Goal: Information Seeking & Learning: Learn about a topic

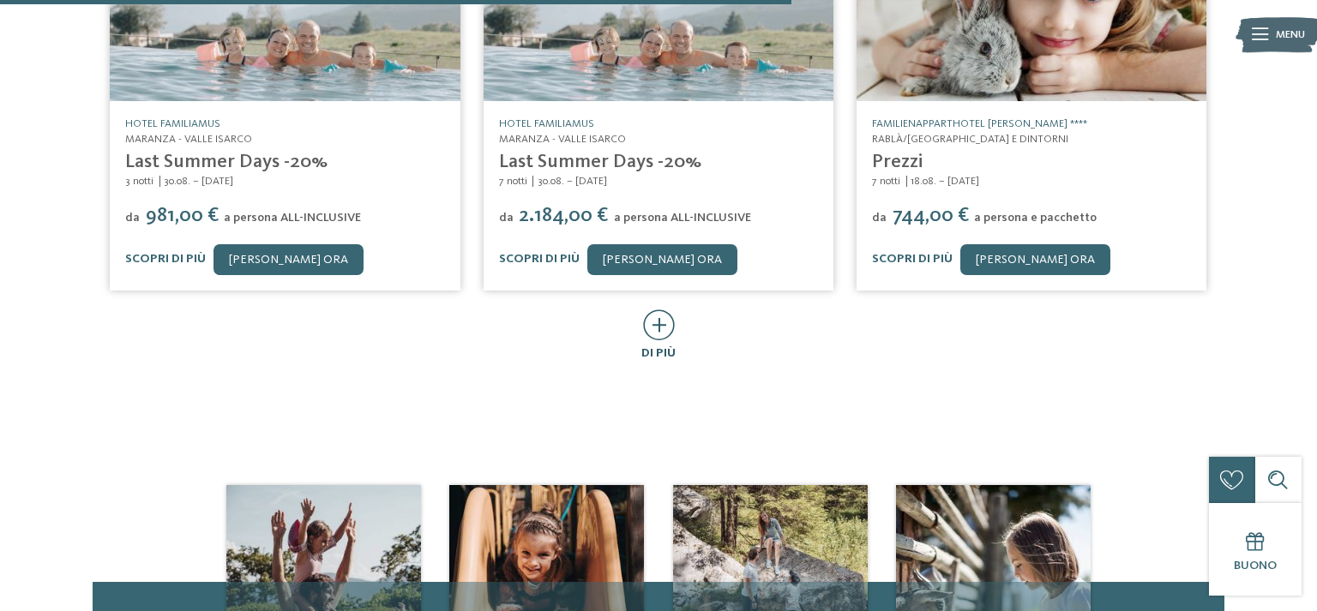
scroll to position [1086, 0]
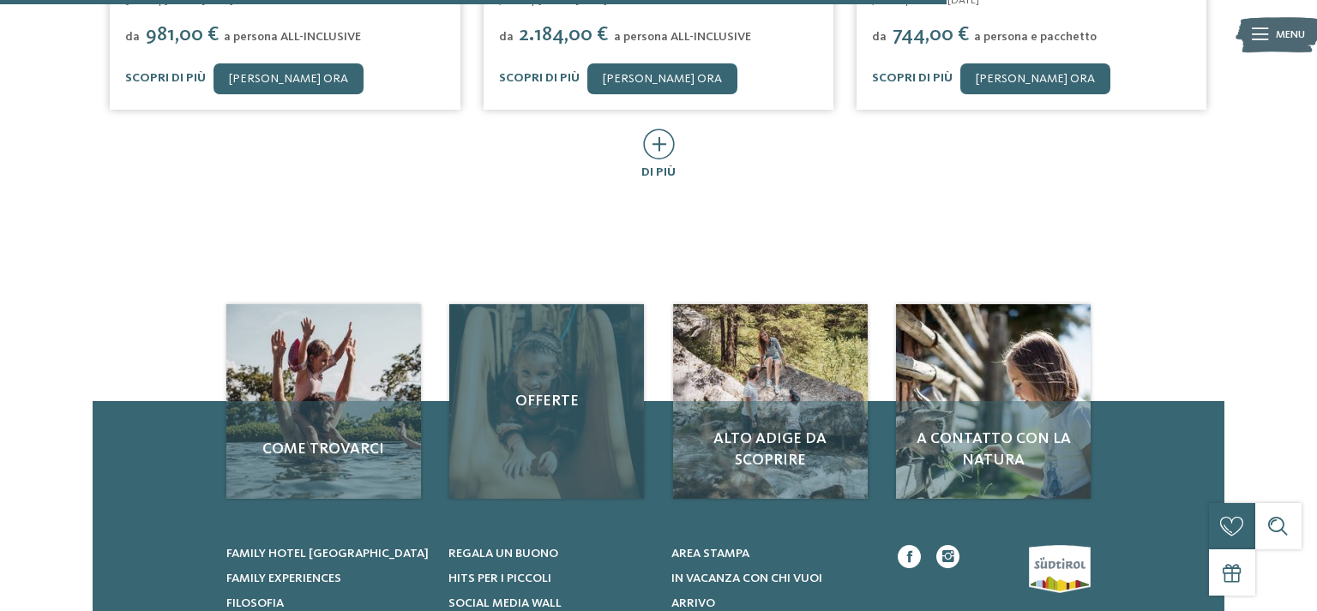
click at [620, 450] on div "Offerte" at bounding box center [546, 401] width 195 height 195
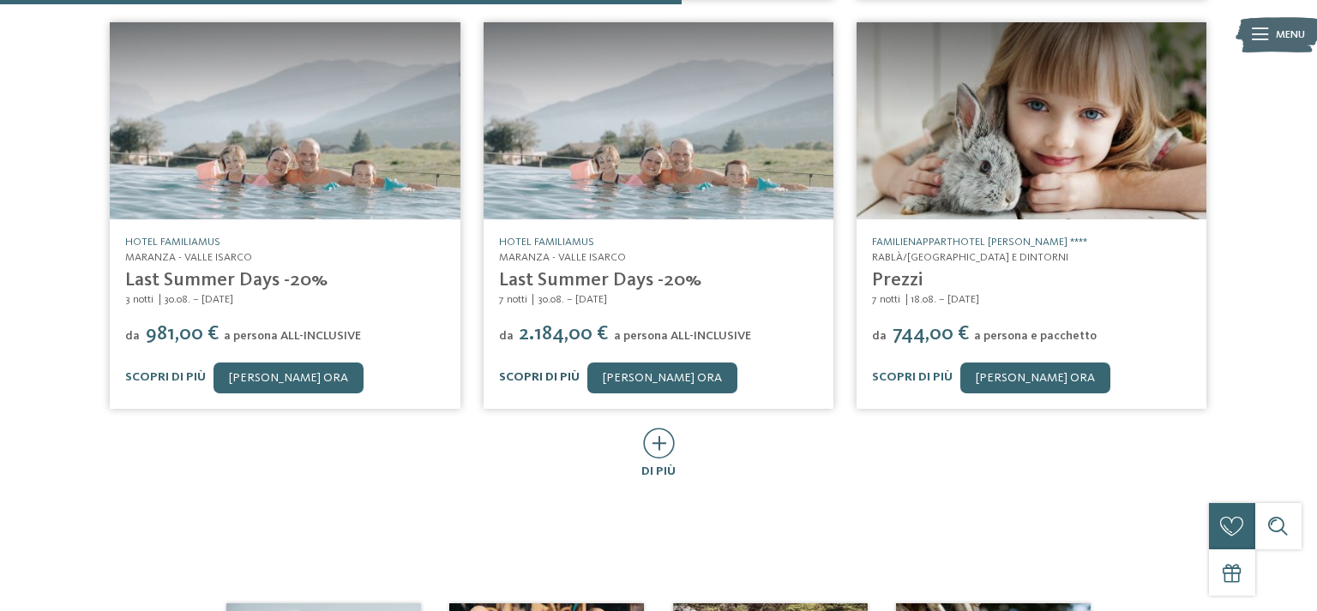
scroll to position [244, 0]
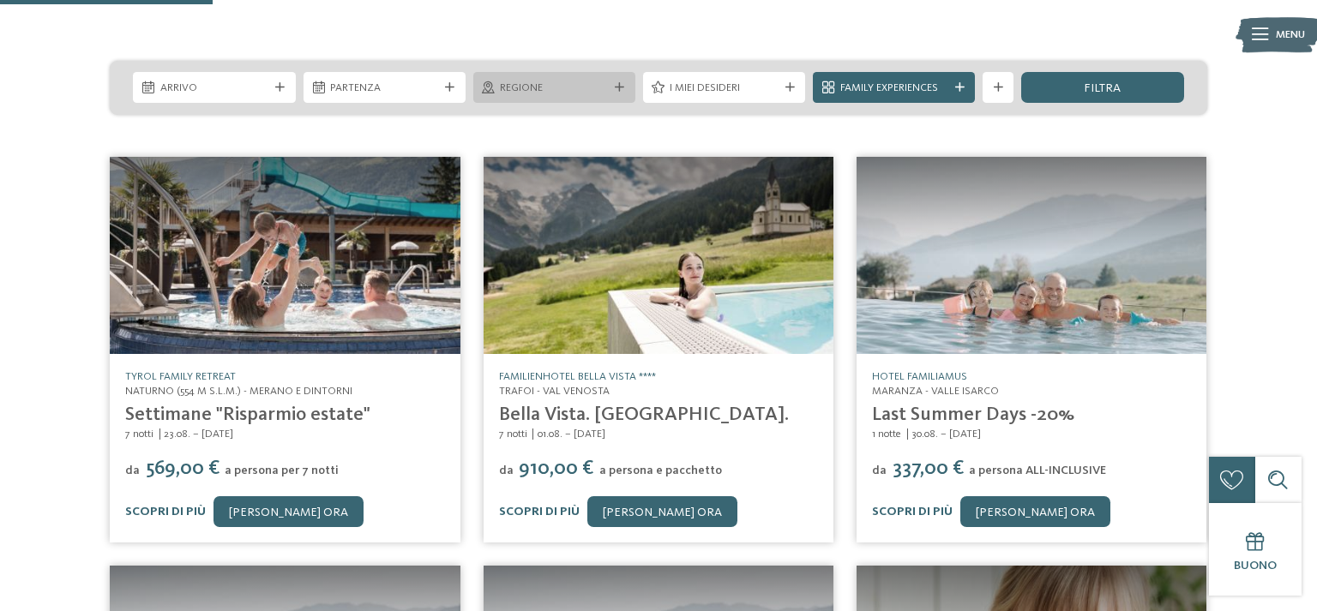
click at [599, 85] on span "Regione" at bounding box center [554, 88] width 108 height 15
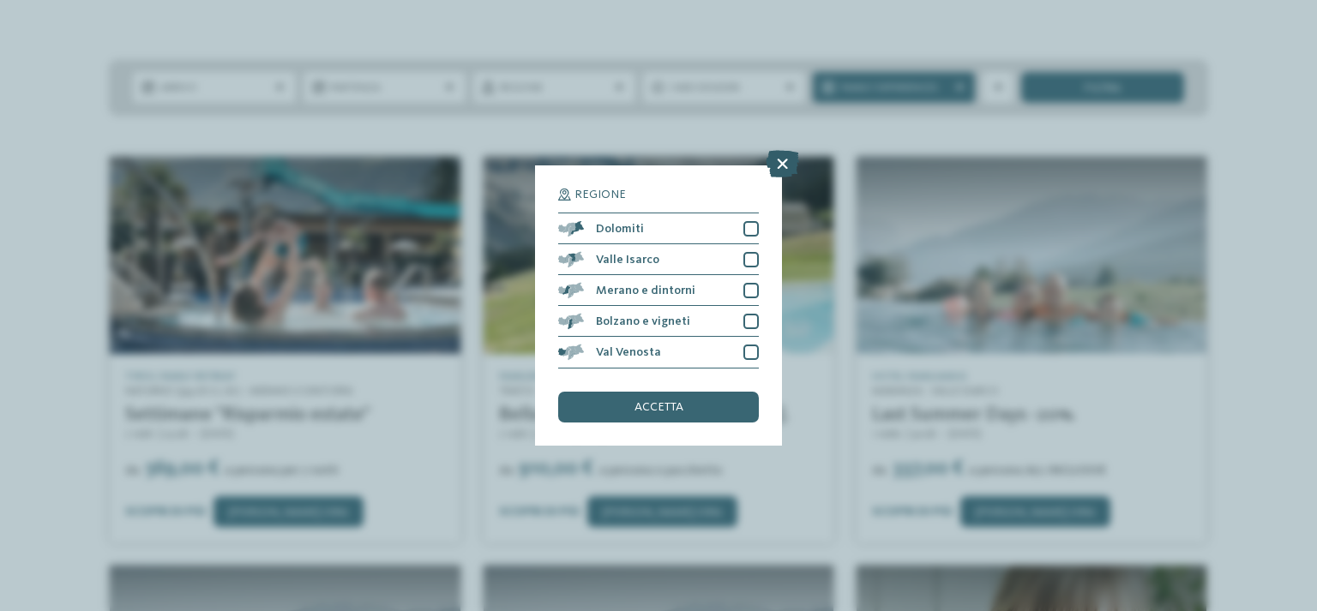
click at [785, 171] on icon at bounding box center [782, 164] width 33 height 27
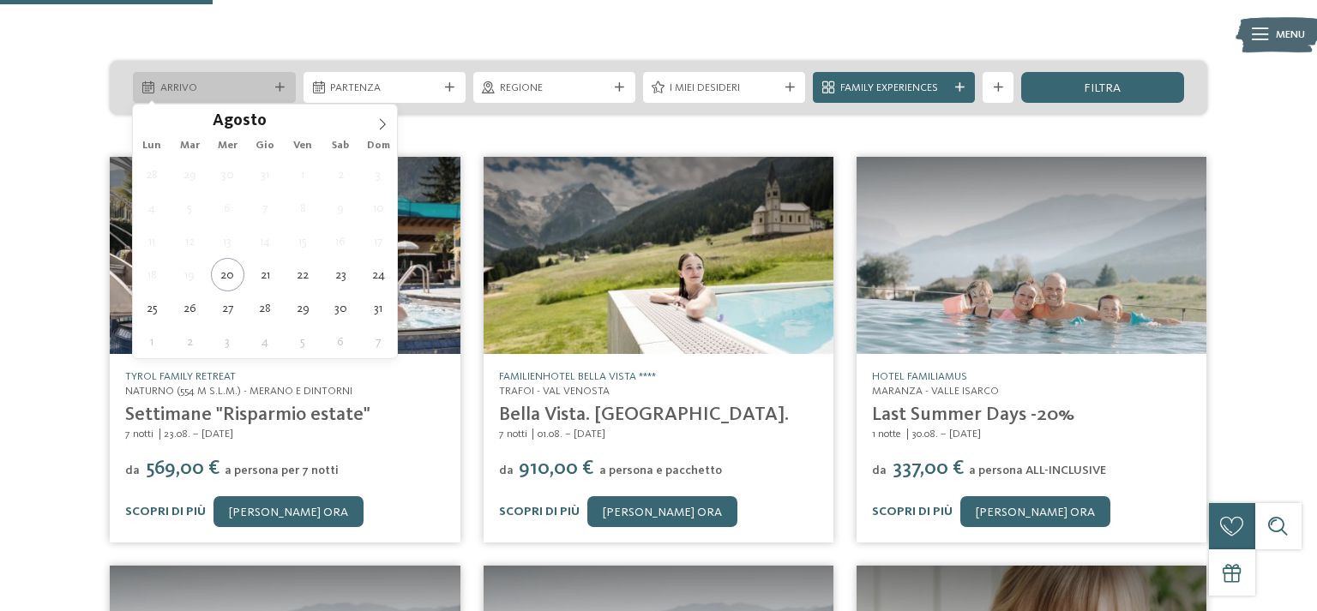
click at [214, 87] on span "Arrivo" at bounding box center [214, 88] width 108 height 15
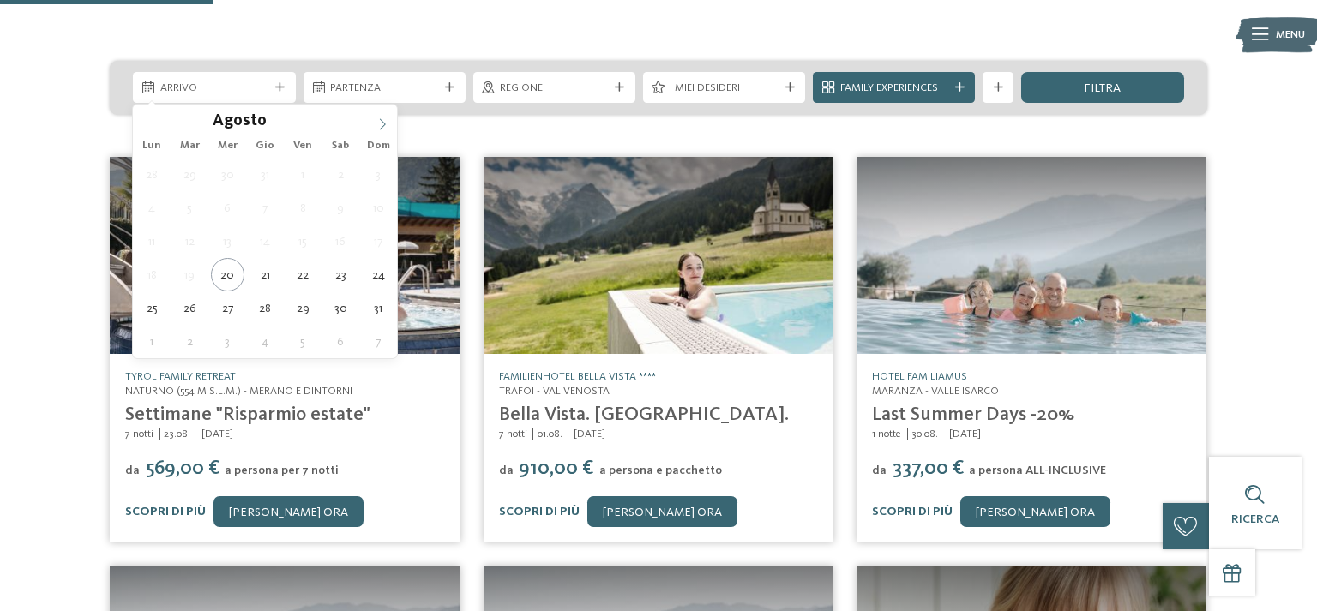
click at [386, 119] on icon at bounding box center [382, 124] width 12 height 12
type div "19.09.2025"
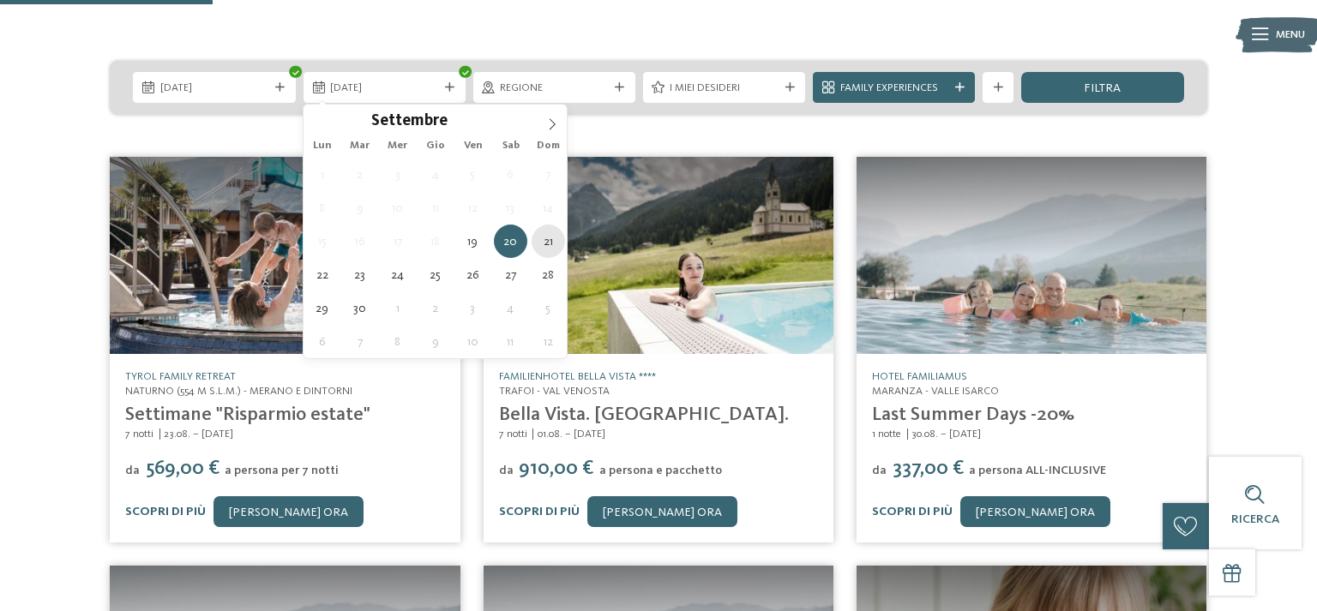
type div "21.09.2025"
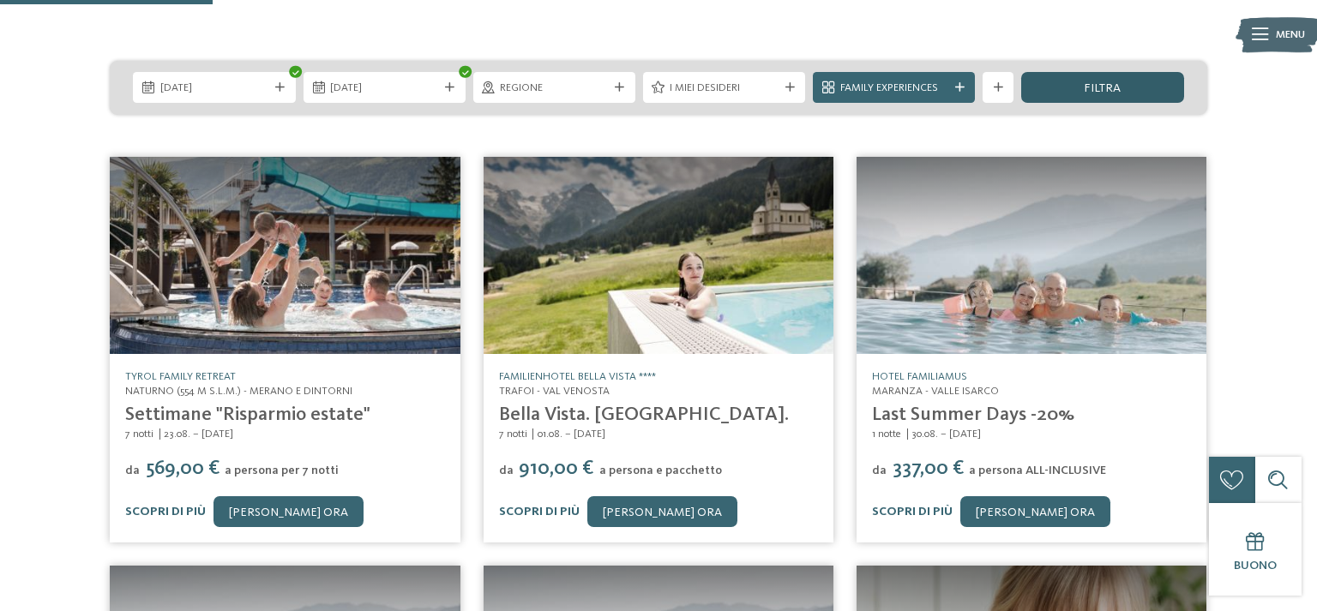
click at [1070, 85] on div "filtra" at bounding box center [1102, 87] width 162 height 31
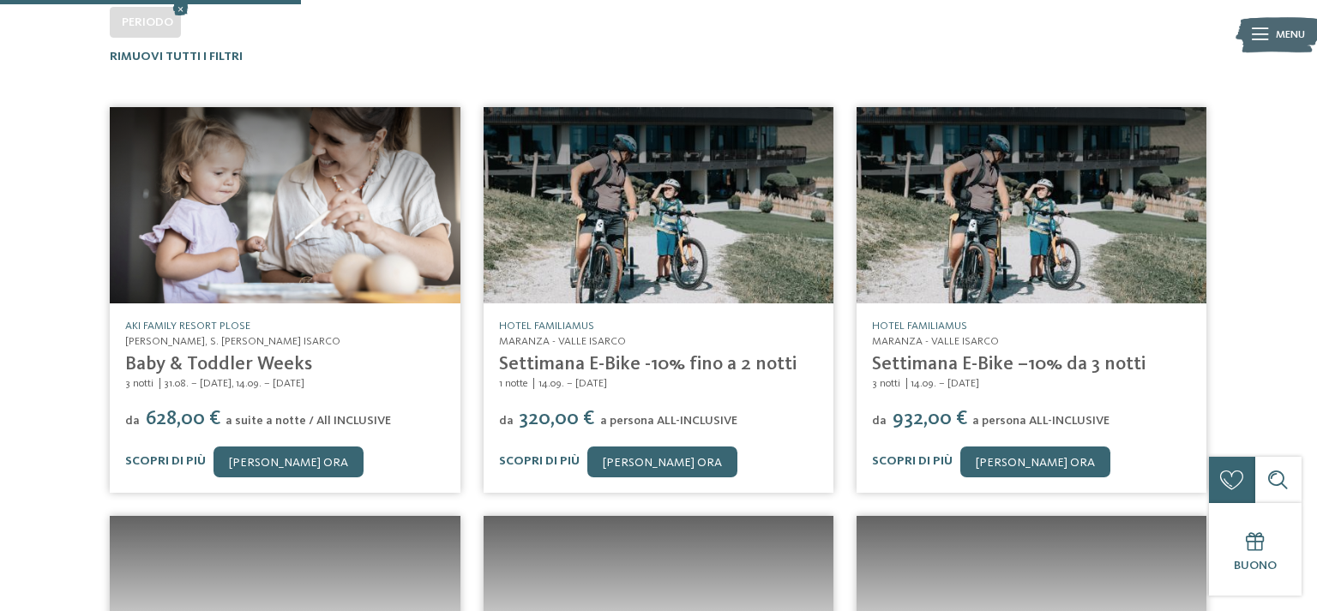
scroll to position [388, 0]
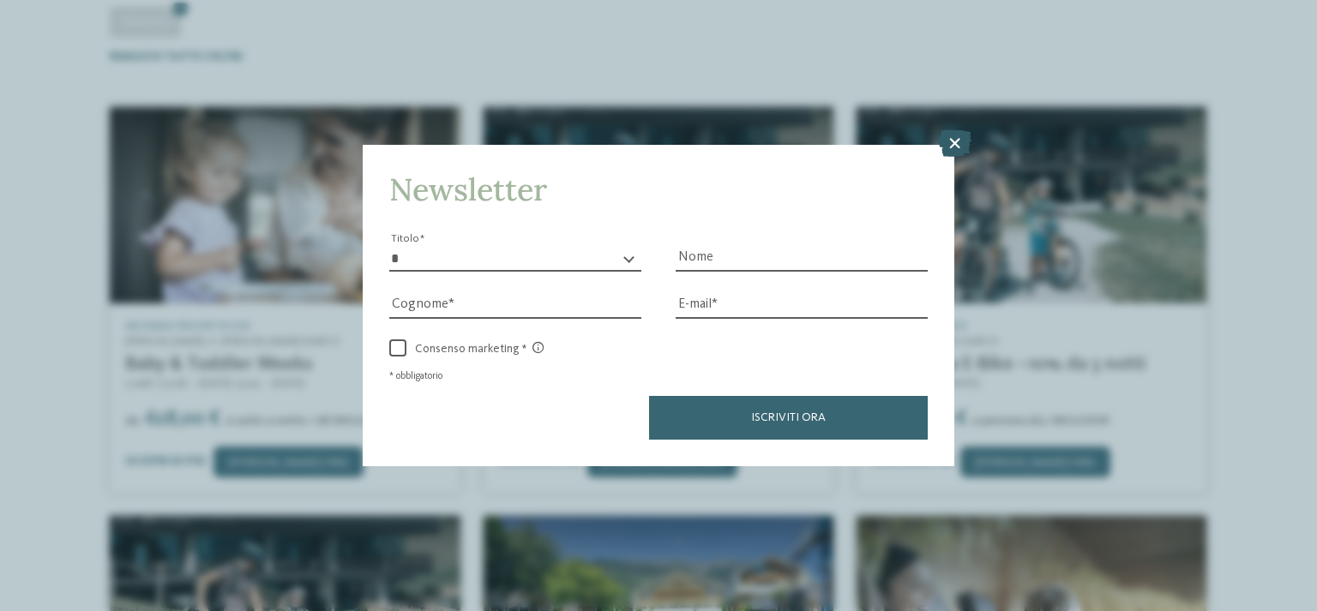
click at [955, 140] on icon at bounding box center [954, 142] width 33 height 27
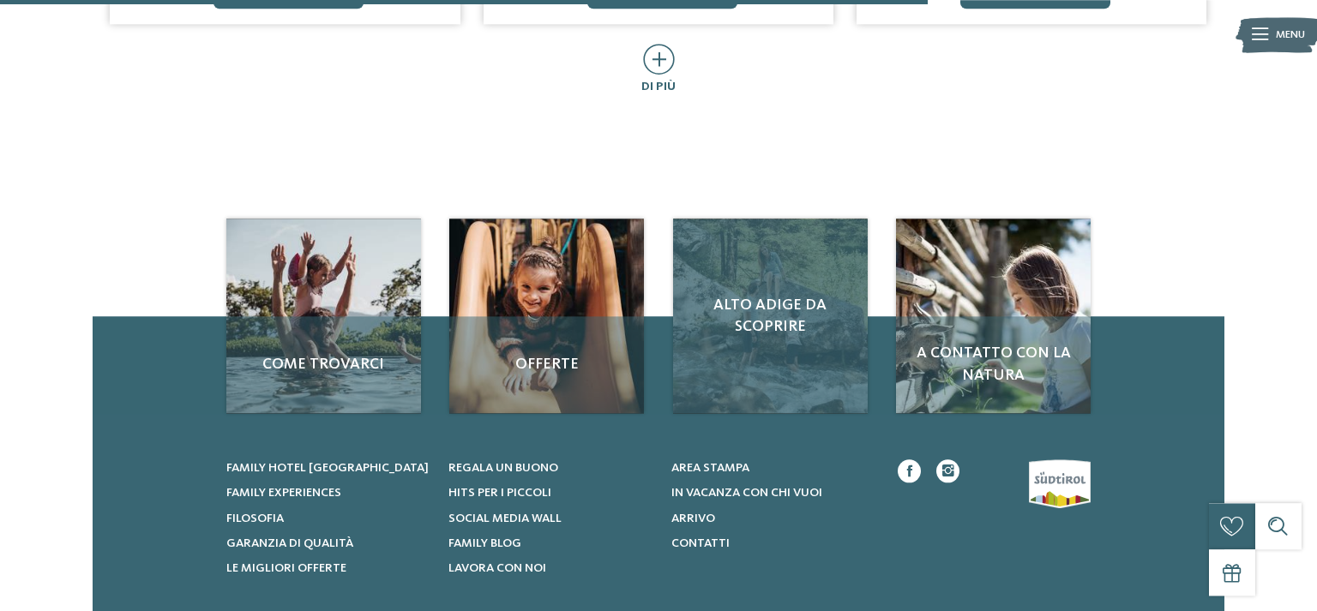
scroll to position [1112, 0]
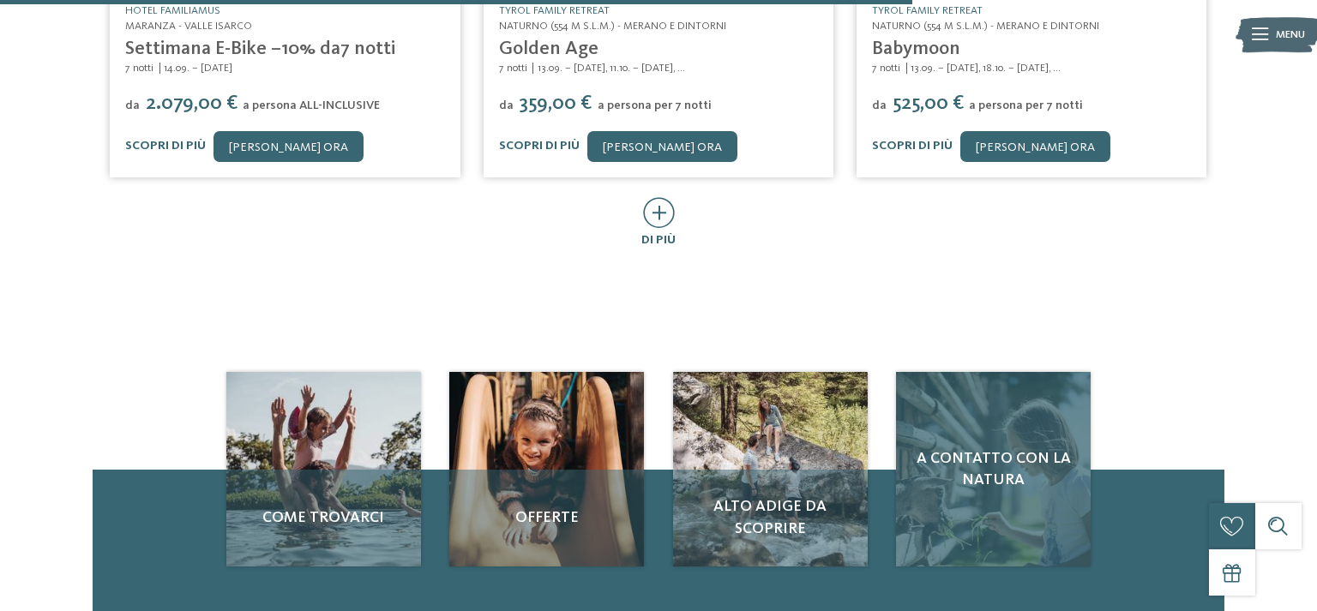
click at [942, 494] on div "A contatto con la natura" at bounding box center [993, 469] width 195 height 195
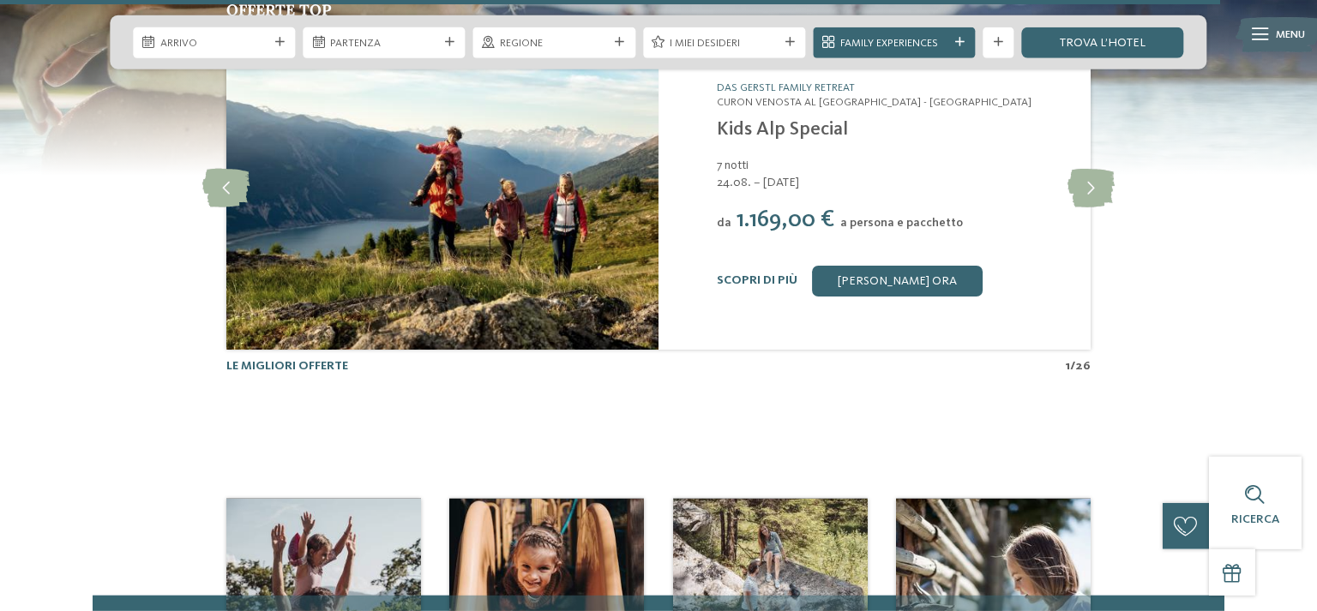
scroll to position [4256, 0]
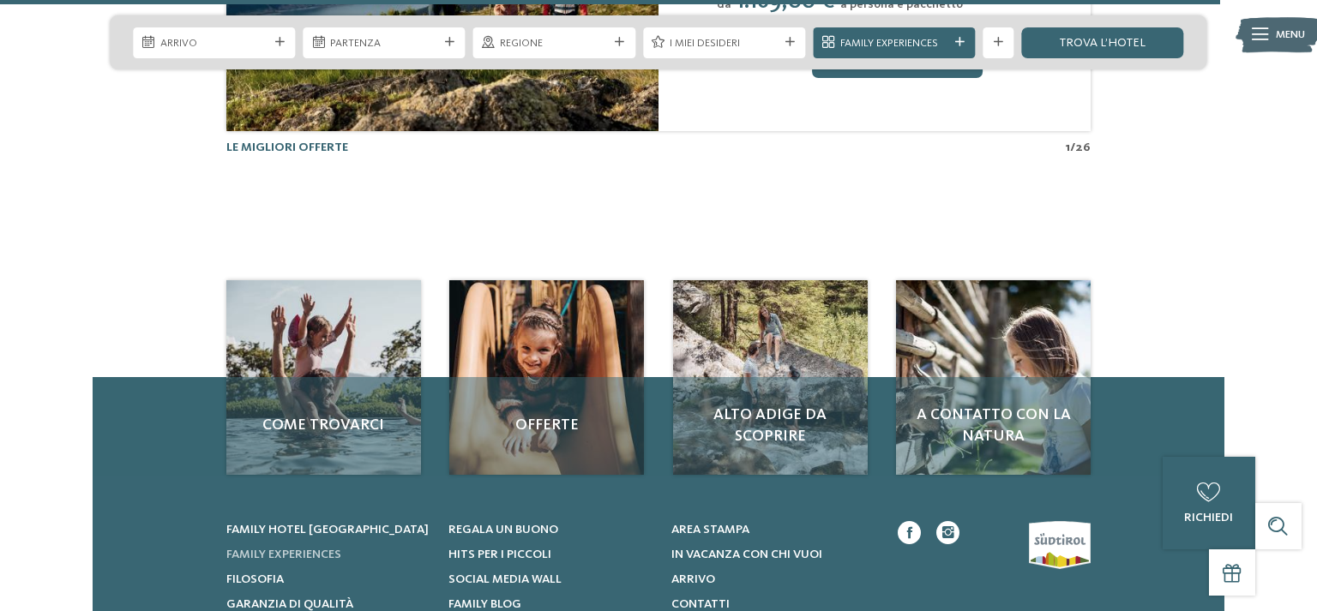
click at [341, 549] on span "Family experiences" at bounding box center [283, 555] width 115 height 12
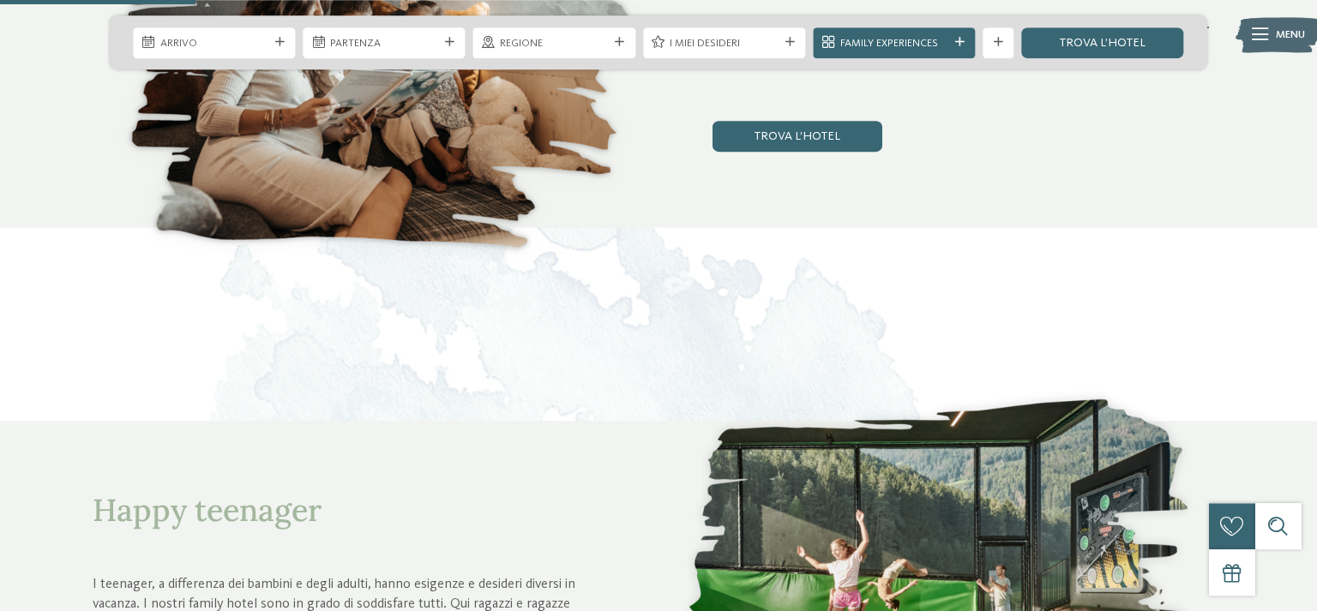
scroll to position [1177, 0]
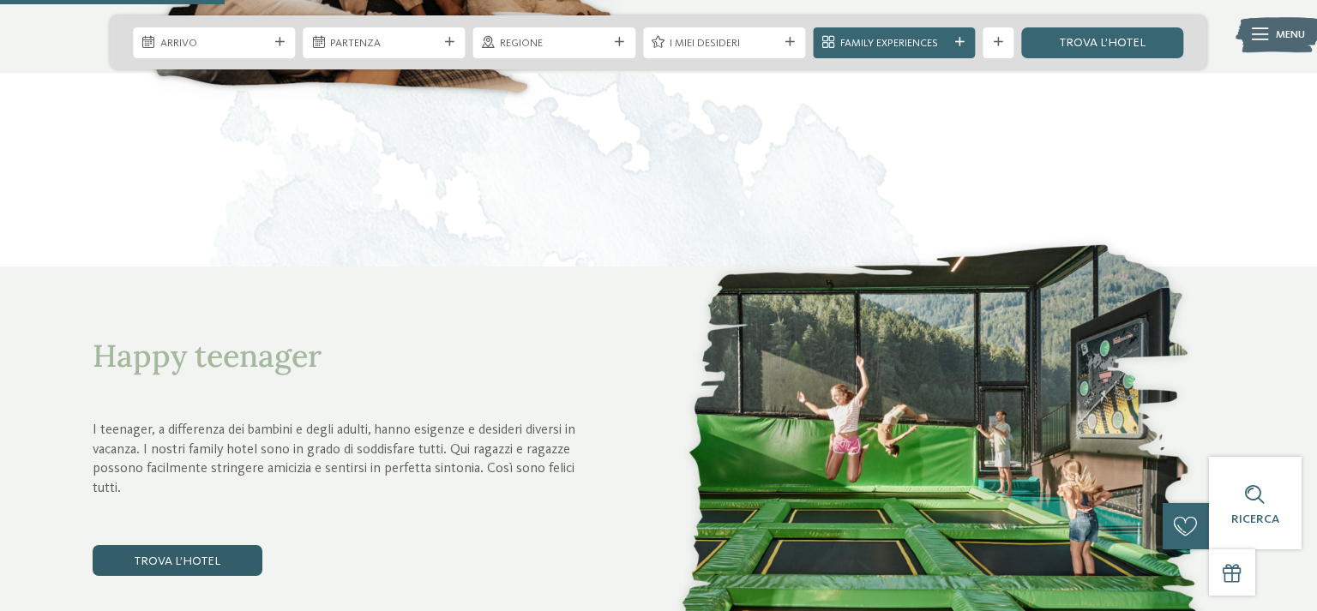
click at [136, 554] on link "trova l’hotel" at bounding box center [178, 560] width 170 height 31
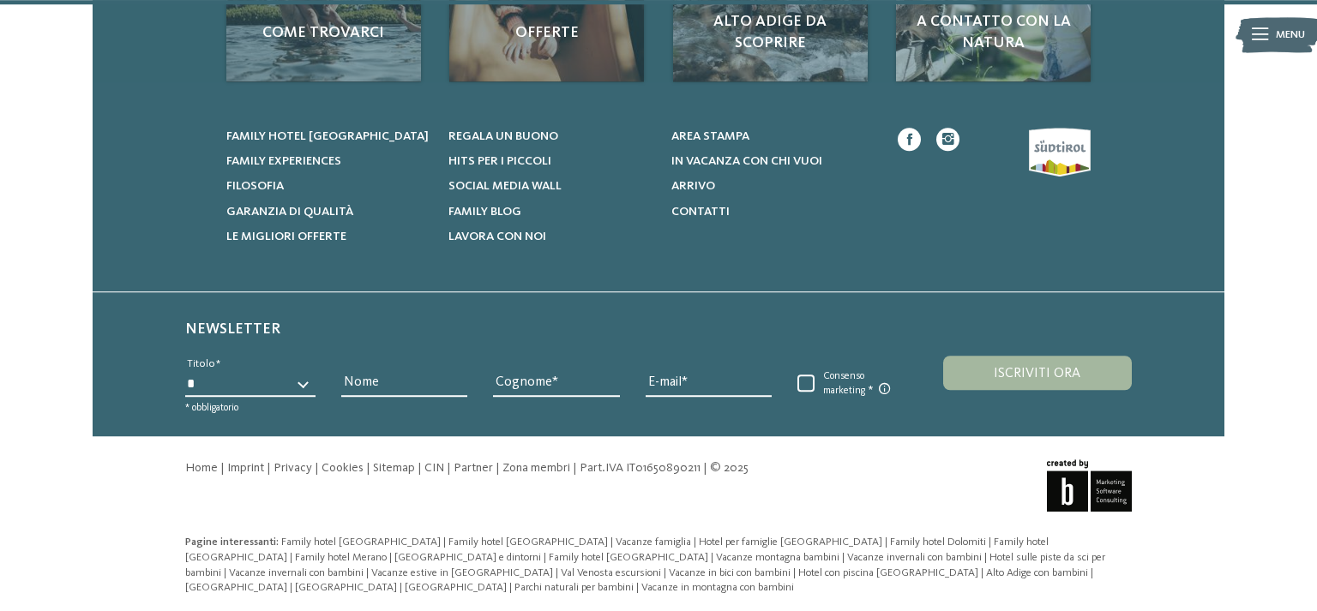
scroll to position [1886, 0]
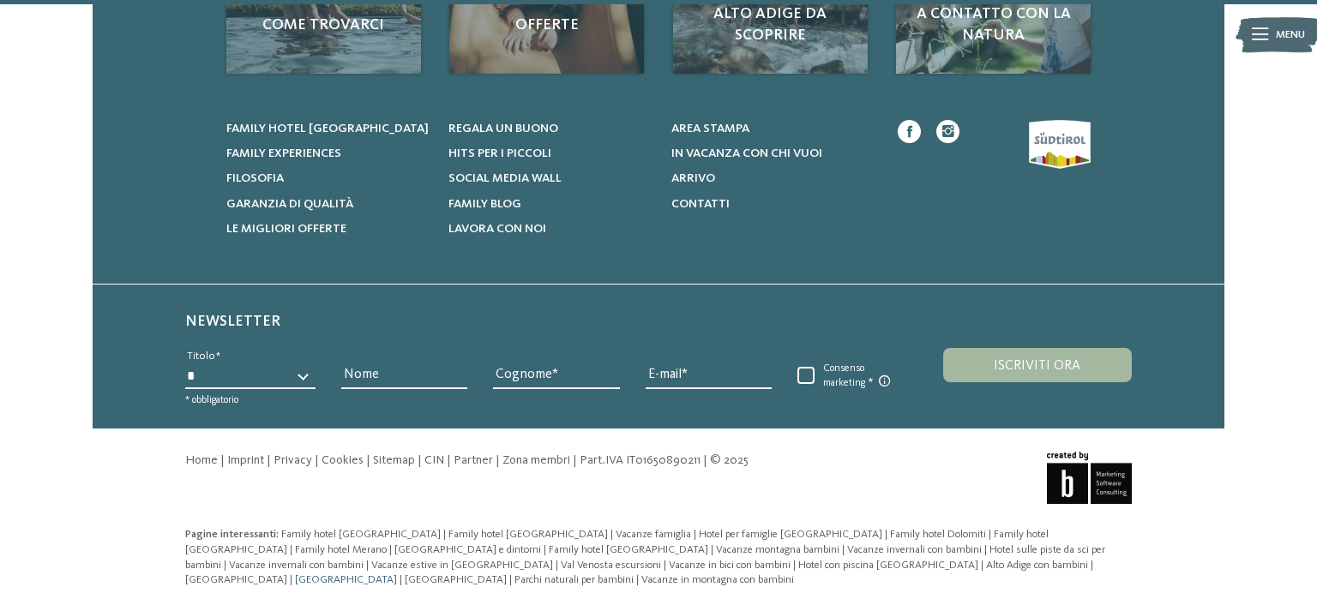
click at [397, 575] on span "[GEOGRAPHIC_DATA]" at bounding box center [346, 580] width 102 height 11
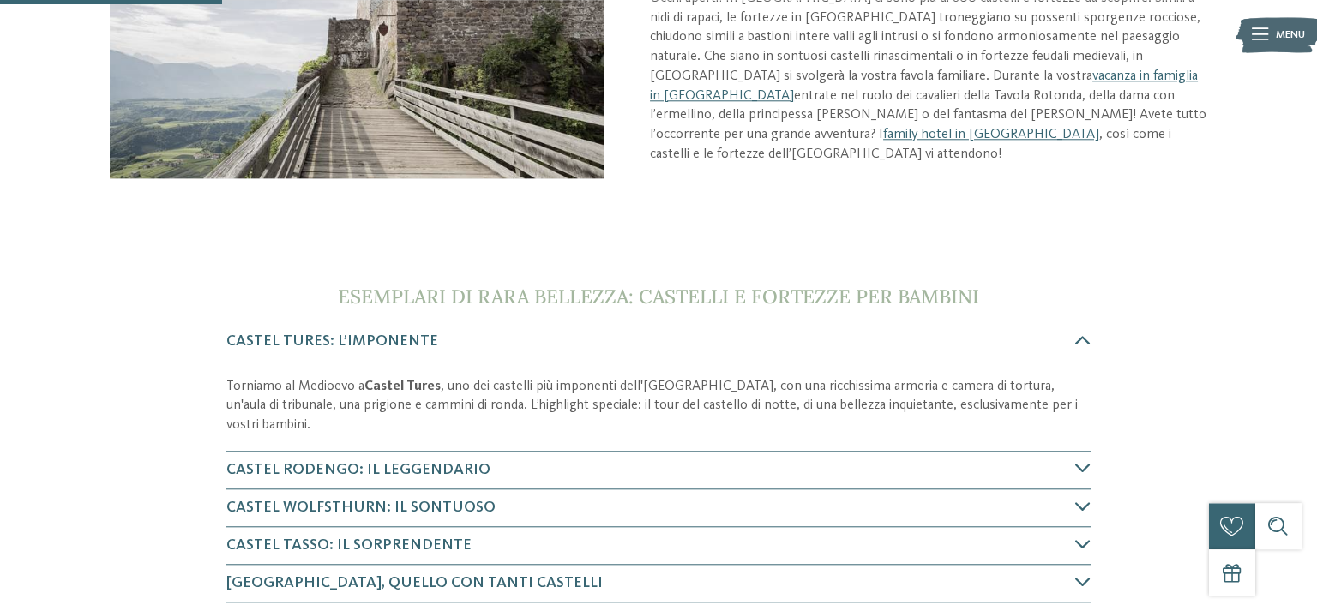
scroll to position [362, 0]
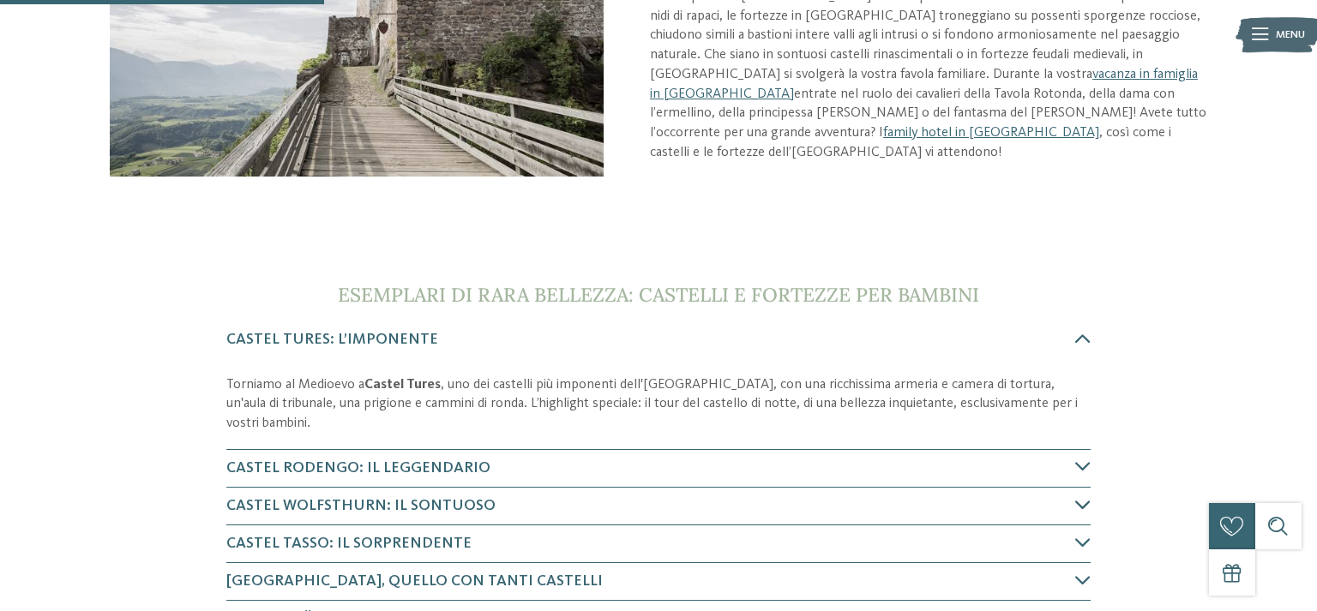
click at [804, 511] on h4 "Castel Wolfsthurn: il sontuoso" at bounding box center [651, 506] width 850 height 21
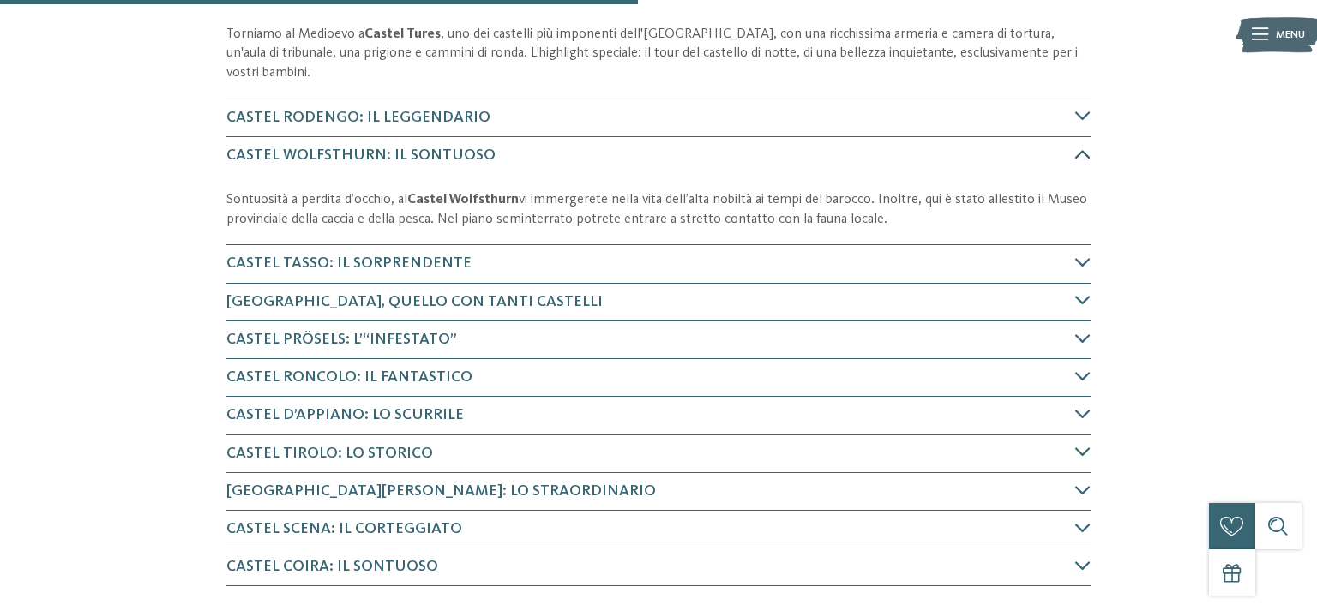
scroll to position [755, 0]
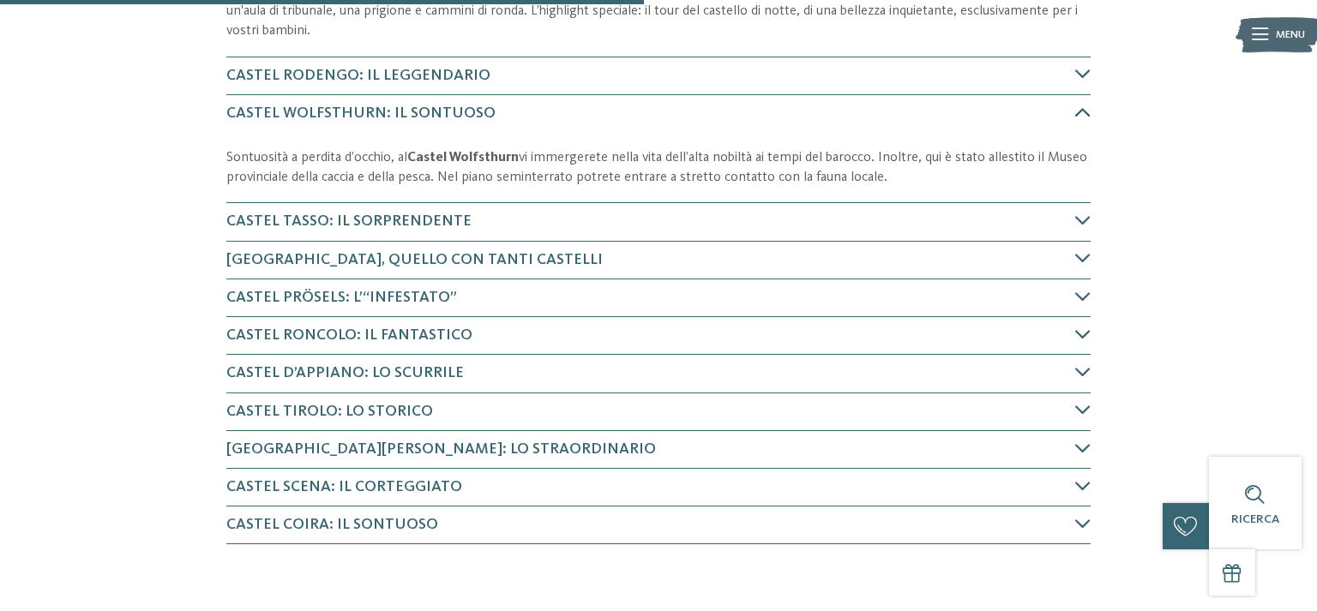
click at [410, 120] on span "Castel Wolfsthurn: il sontuoso" at bounding box center [360, 112] width 269 height 15
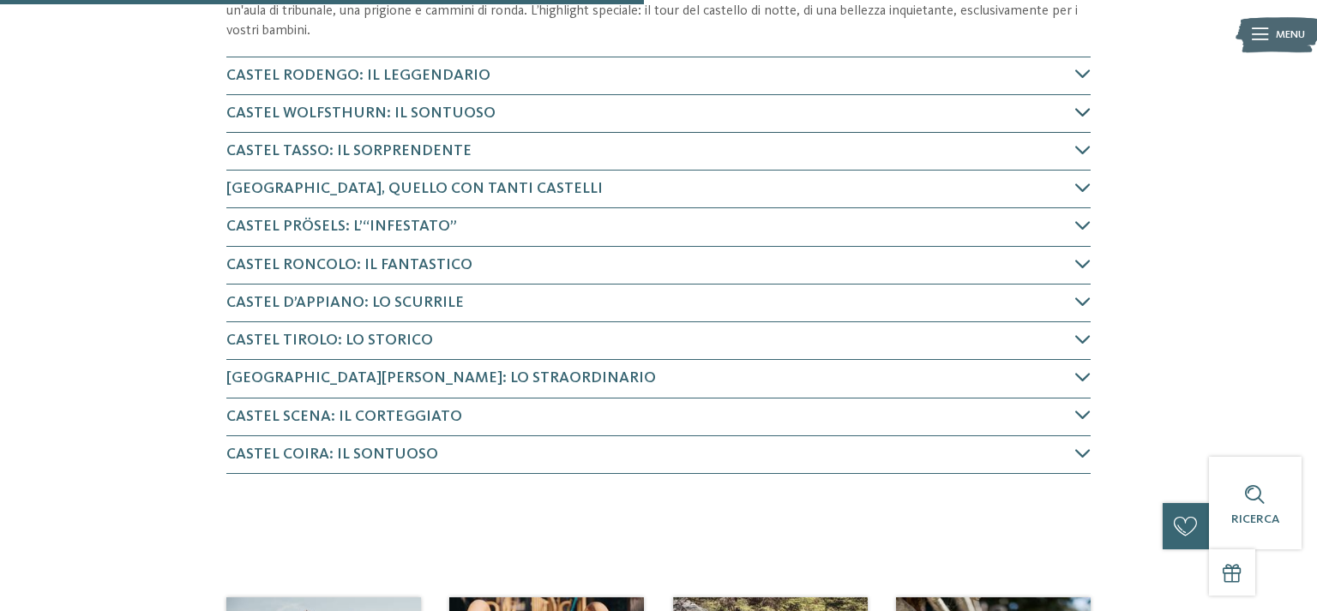
click at [413, 114] on span "Castel Wolfsthurn: il sontuoso" at bounding box center [360, 112] width 269 height 15
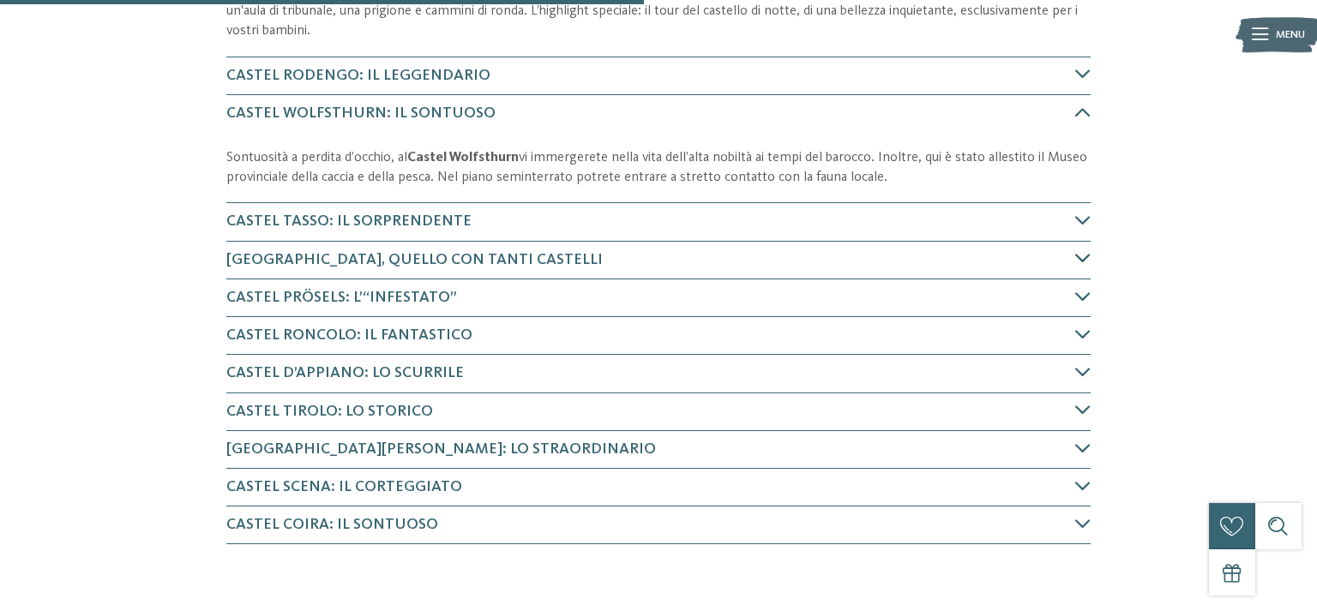
click at [414, 256] on span "Castel Trostburg, quello con tanti castelli" at bounding box center [414, 259] width 376 height 15
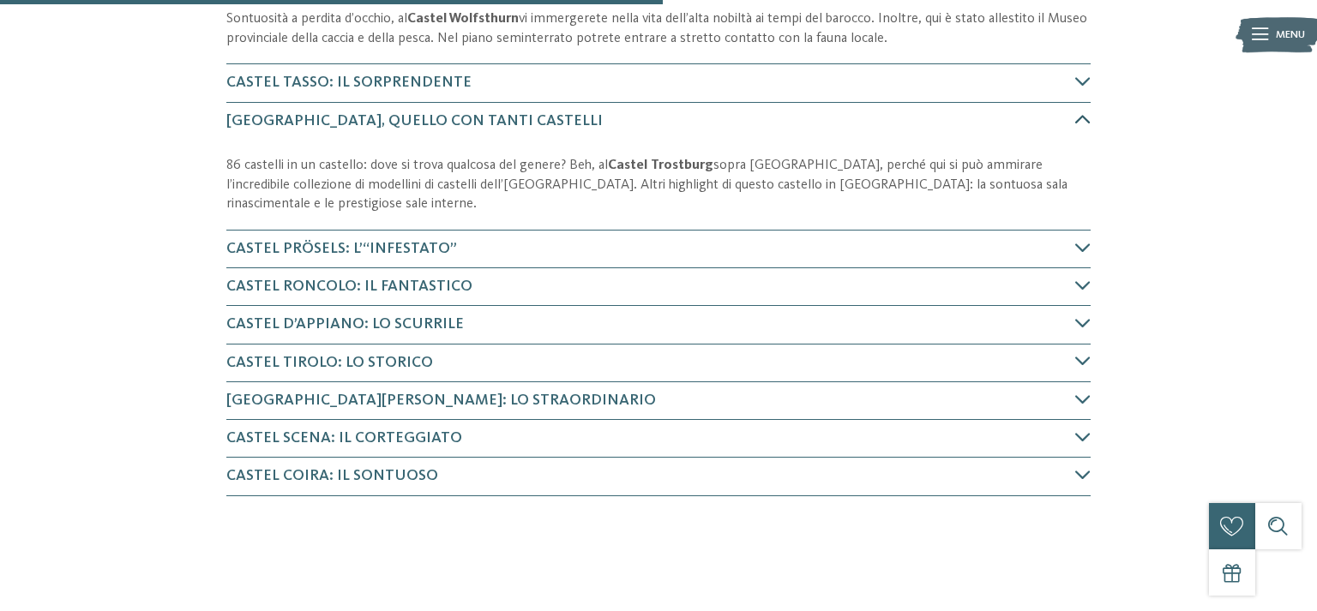
scroll to position [900, 0]
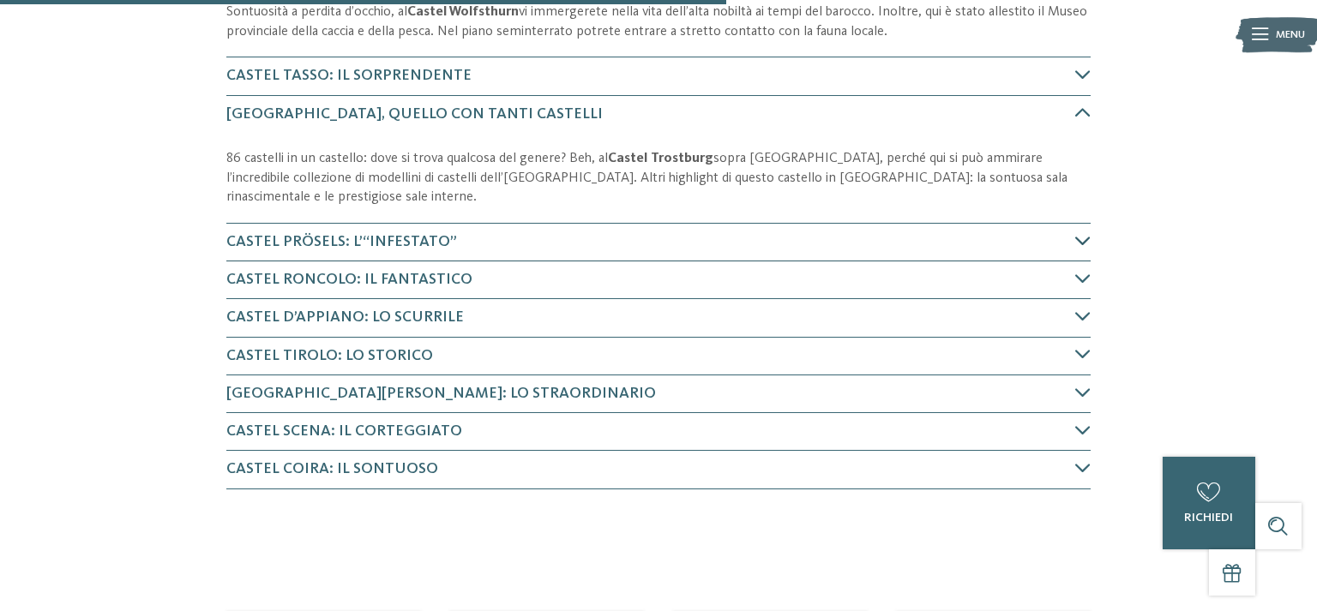
click at [413, 240] on span "Castel Prösels: l’“infestato”" at bounding box center [341, 241] width 231 height 15
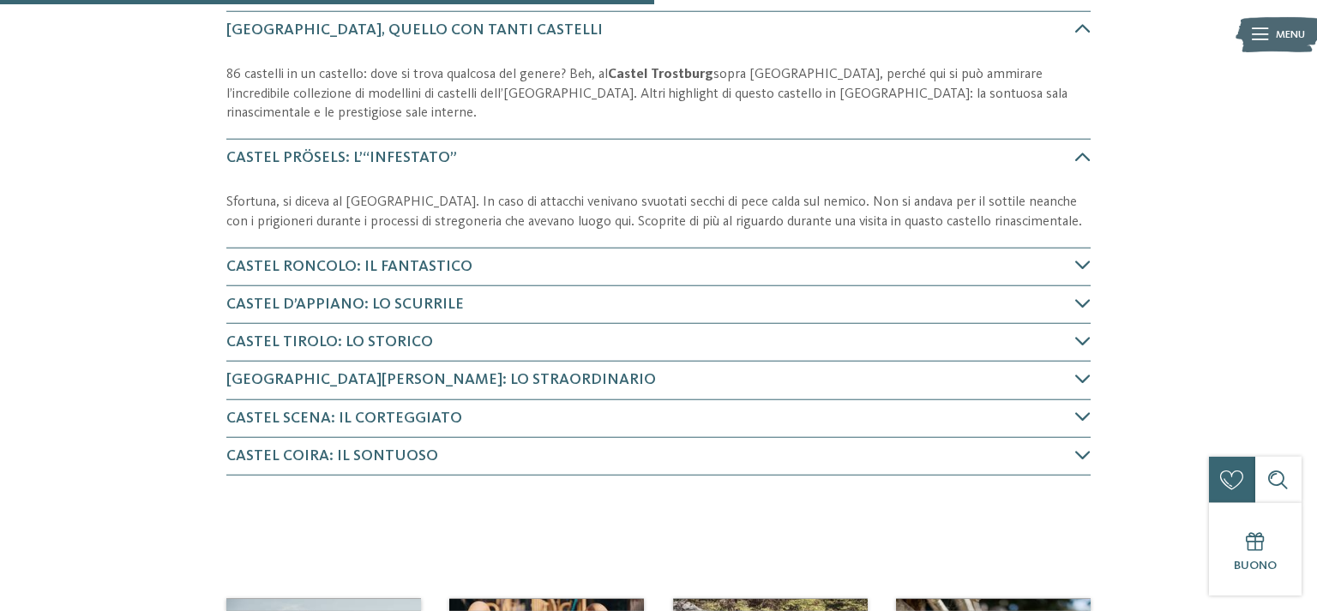
scroll to position [1028, 0]
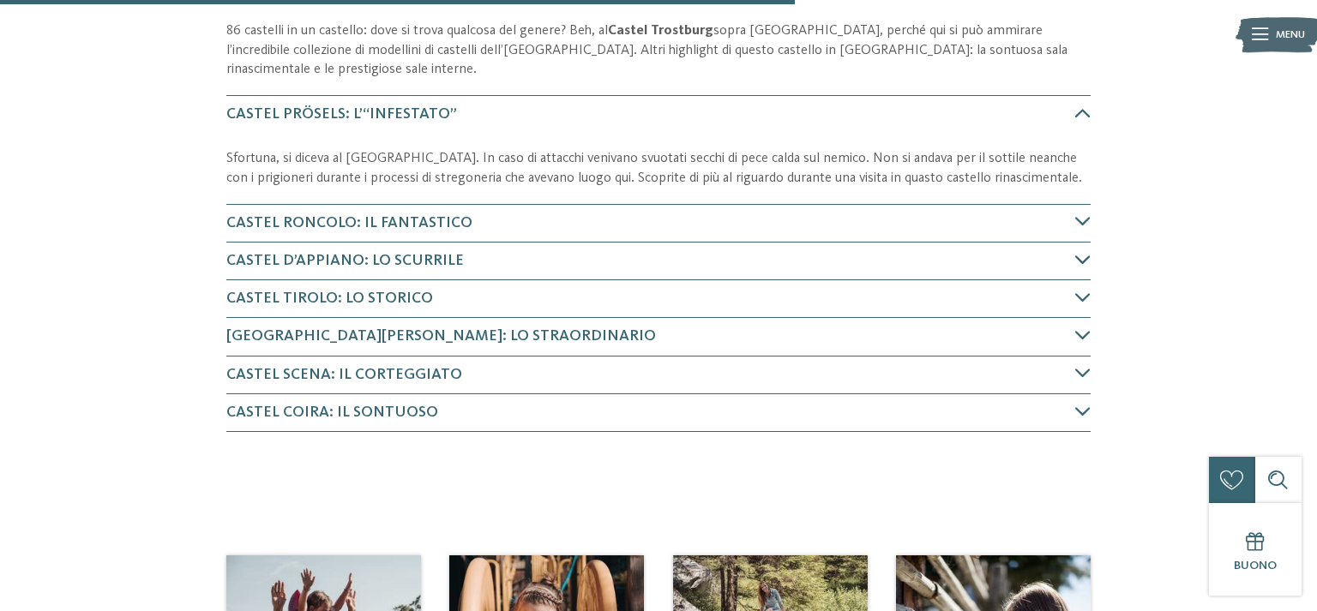
click at [400, 262] on span "Castel d’Appiano: lo scurrile" at bounding box center [345, 260] width 238 height 15
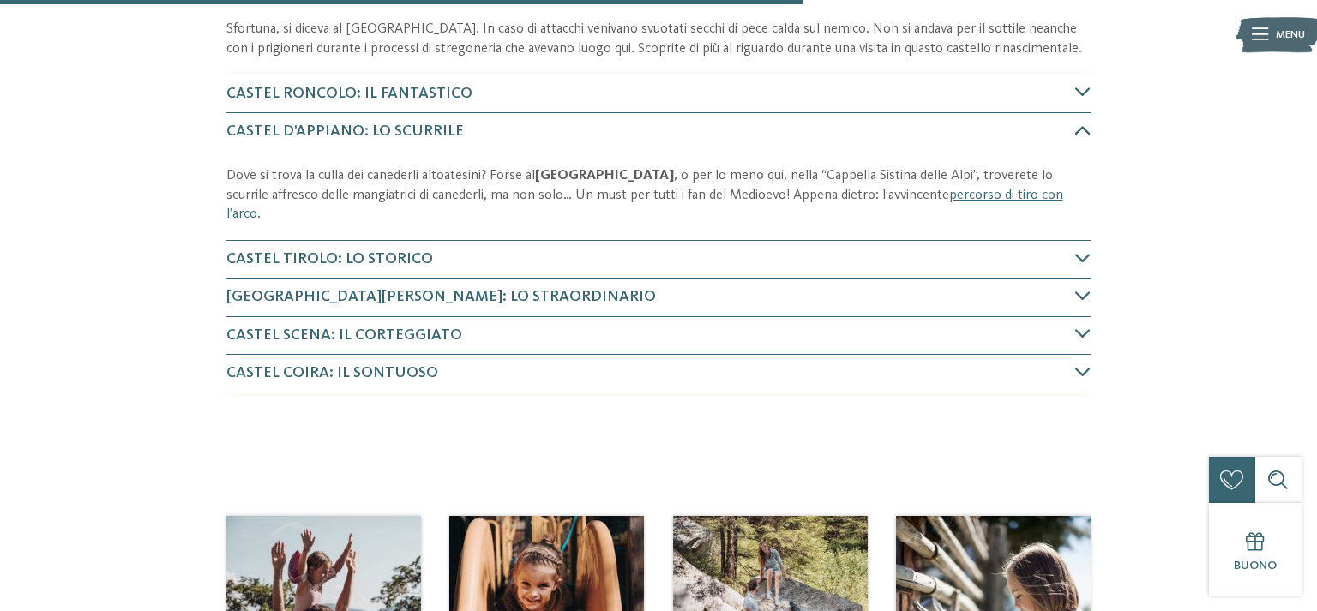
scroll to position [1174, 0]
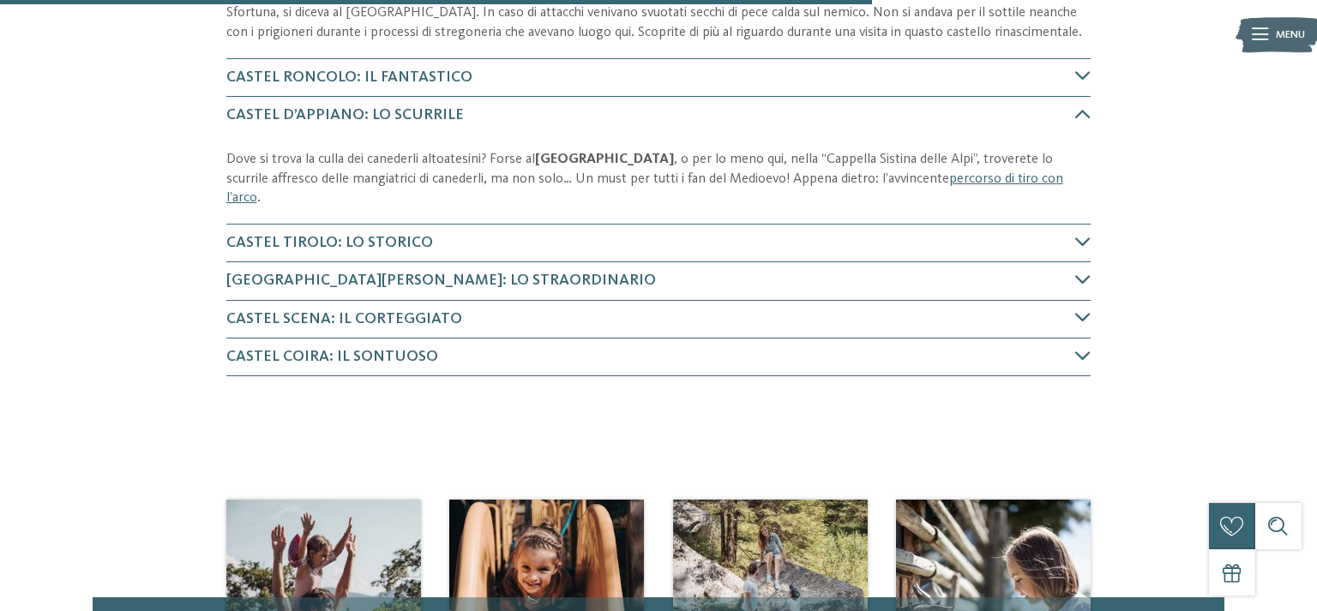
click at [960, 184] on p "Dove si trova la culla dei canederli altoatesini? Forse al Castello d’Appiano ,…" at bounding box center [658, 179] width 865 height 58
click at [926, 179] on link "percorso di tiro con l’arco" at bounding box center [644, 188] width 837 height 33
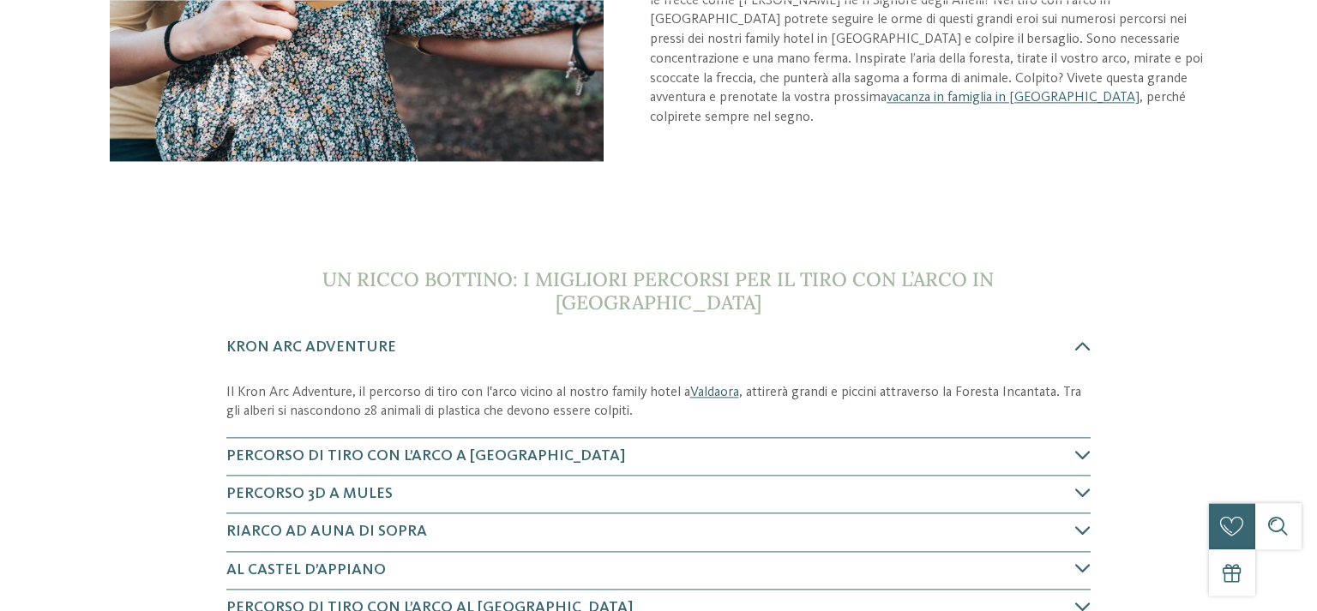
scroll to position [453, 0]
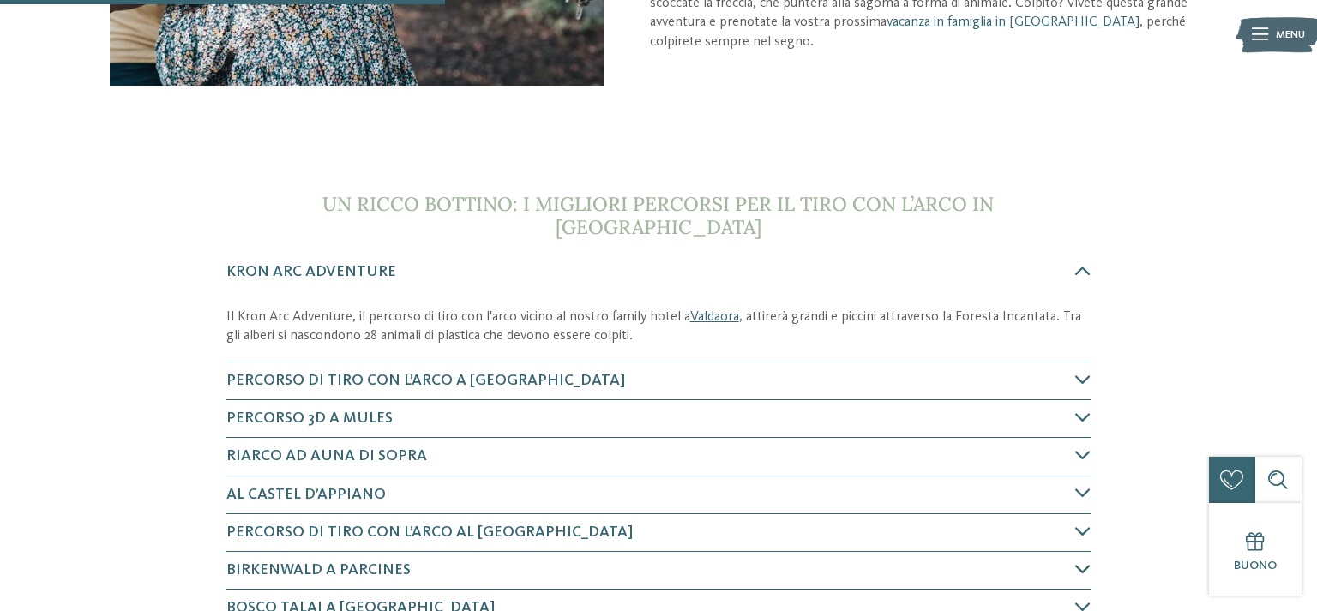
click at [339, 563] on span "Birkenwald a Parcines" at bounding box center [318, 570] width 184 height 15
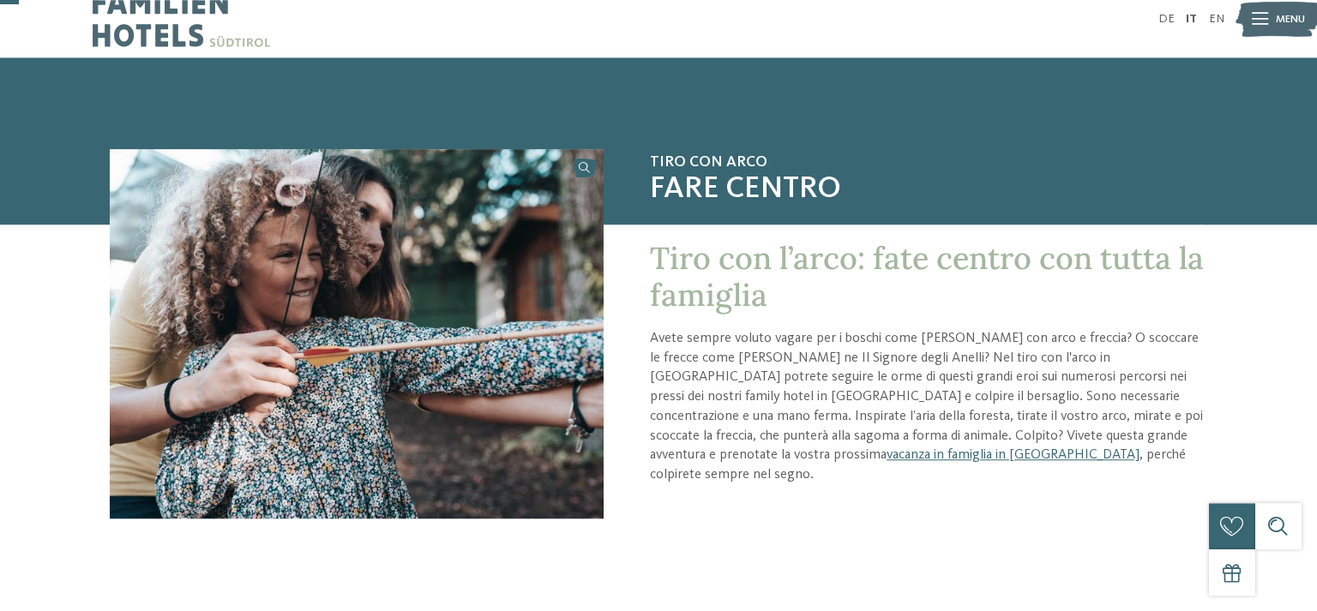
scroll to position [0, 0]
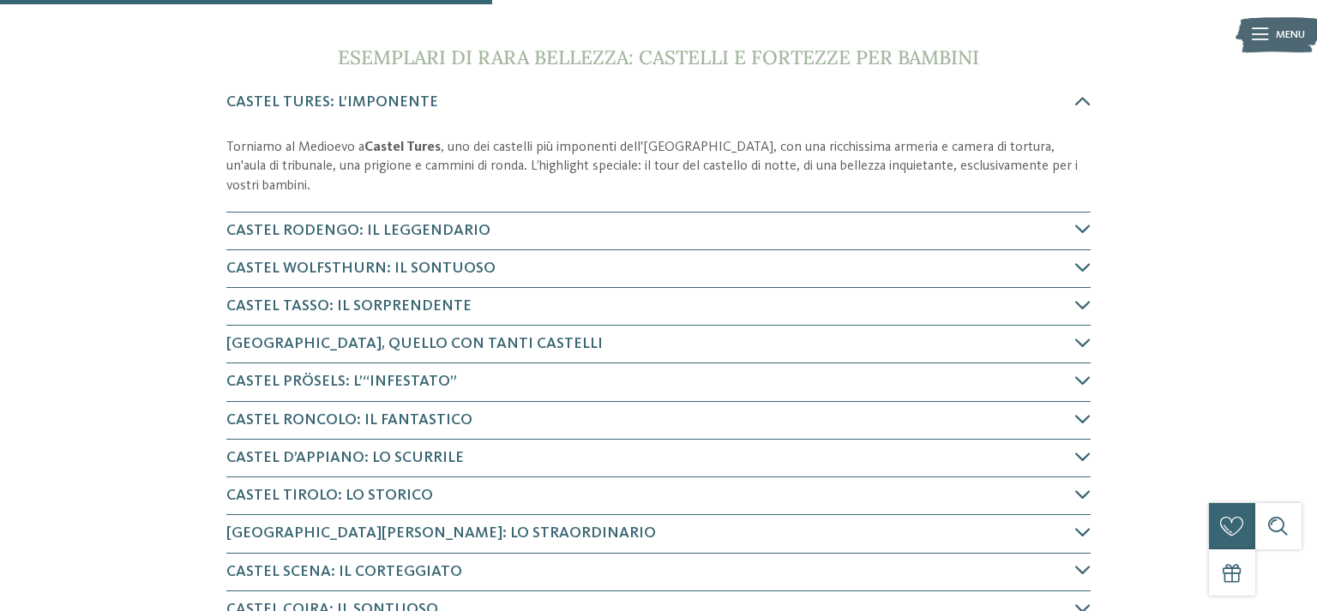
scroll to position [724, 0]
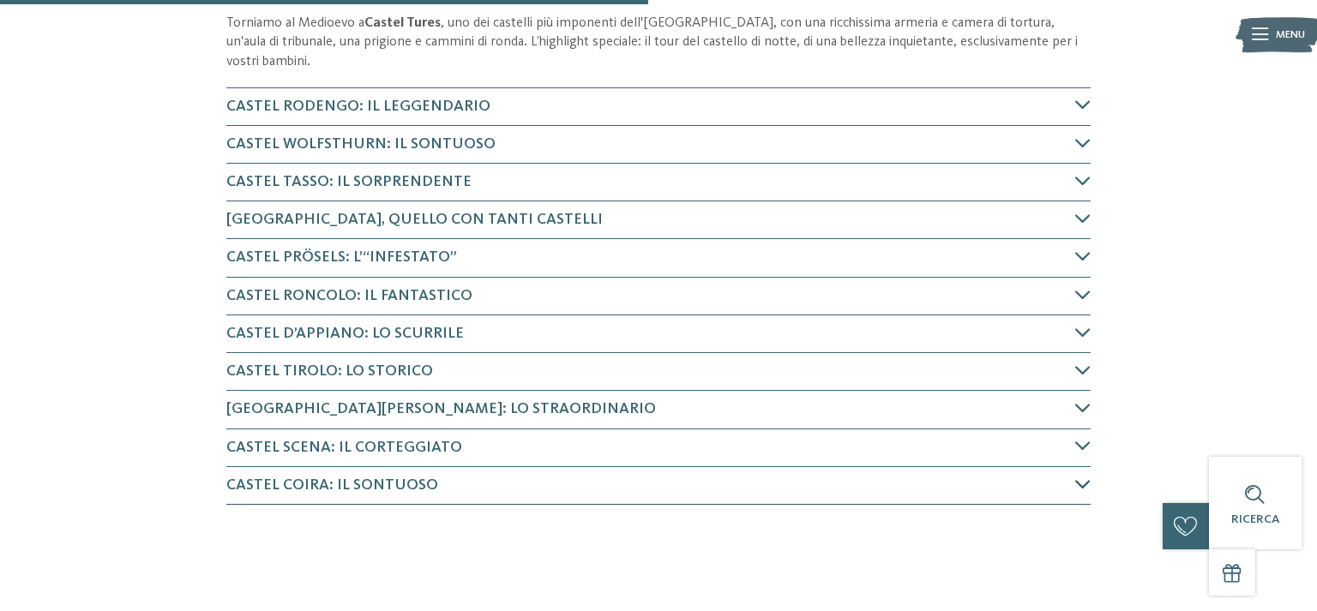
click at [425, 482] on span "Castel Coira: il sontuoso" at bounding box center [332, 485] width 212 height 15
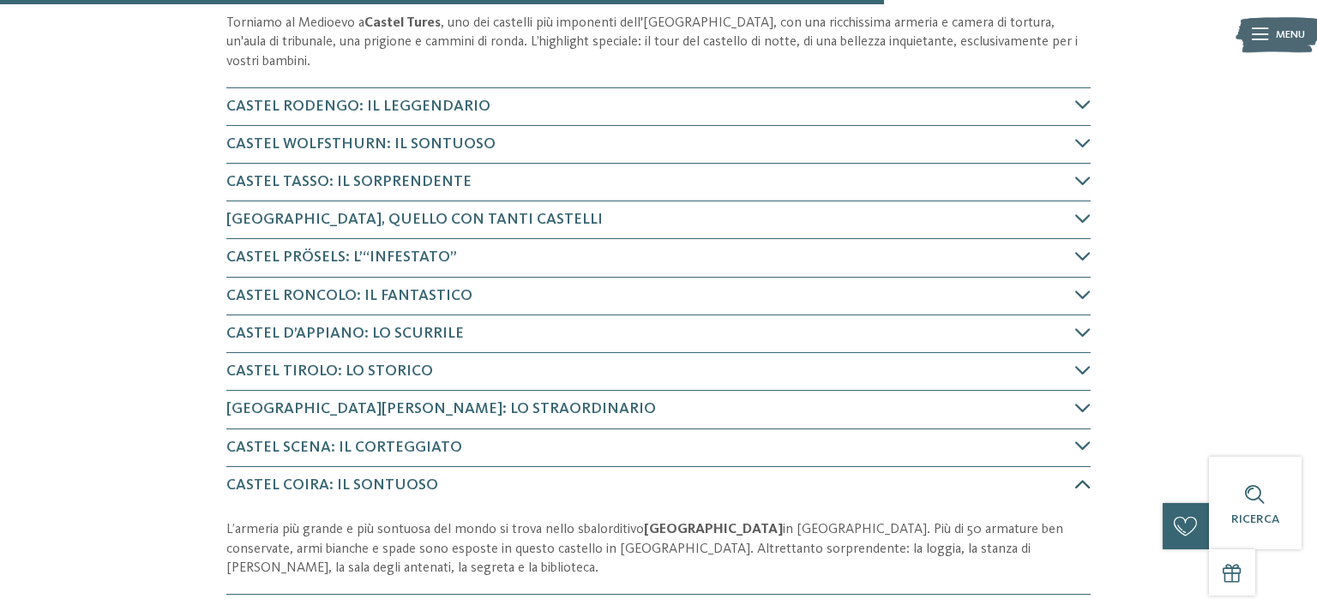
scroll to position [1094, 0]
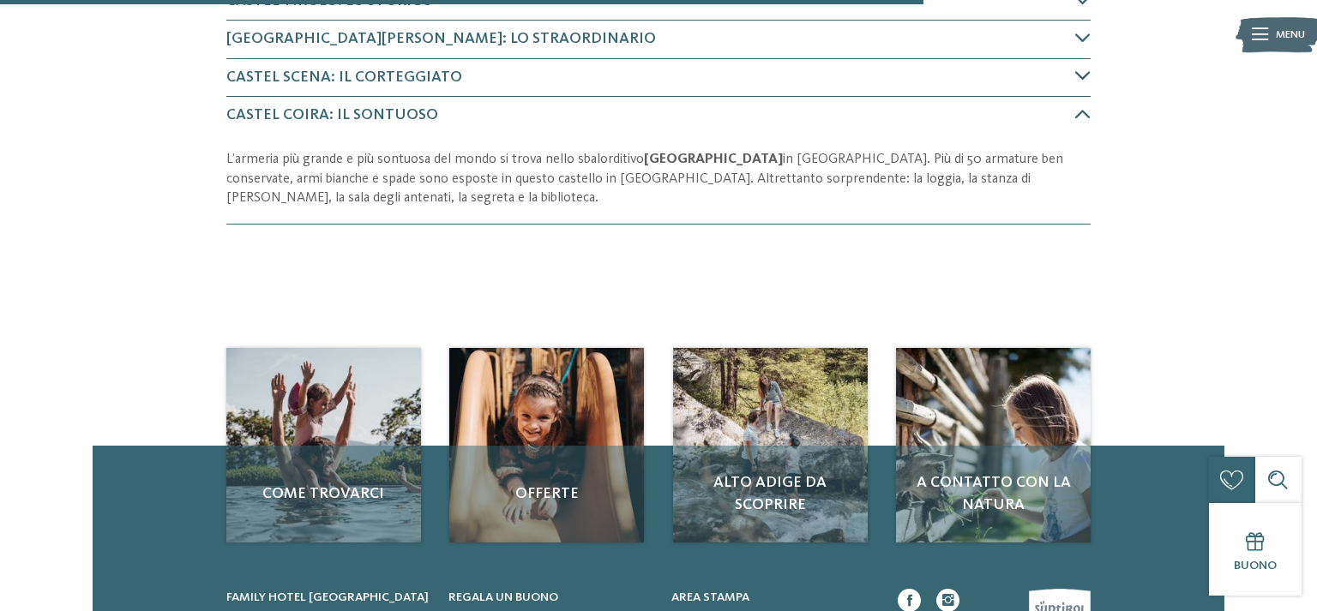
click at [267, 71] on span "Castel Scena: il corteggiato" at bounding box center [344, 76] width 236 height 15
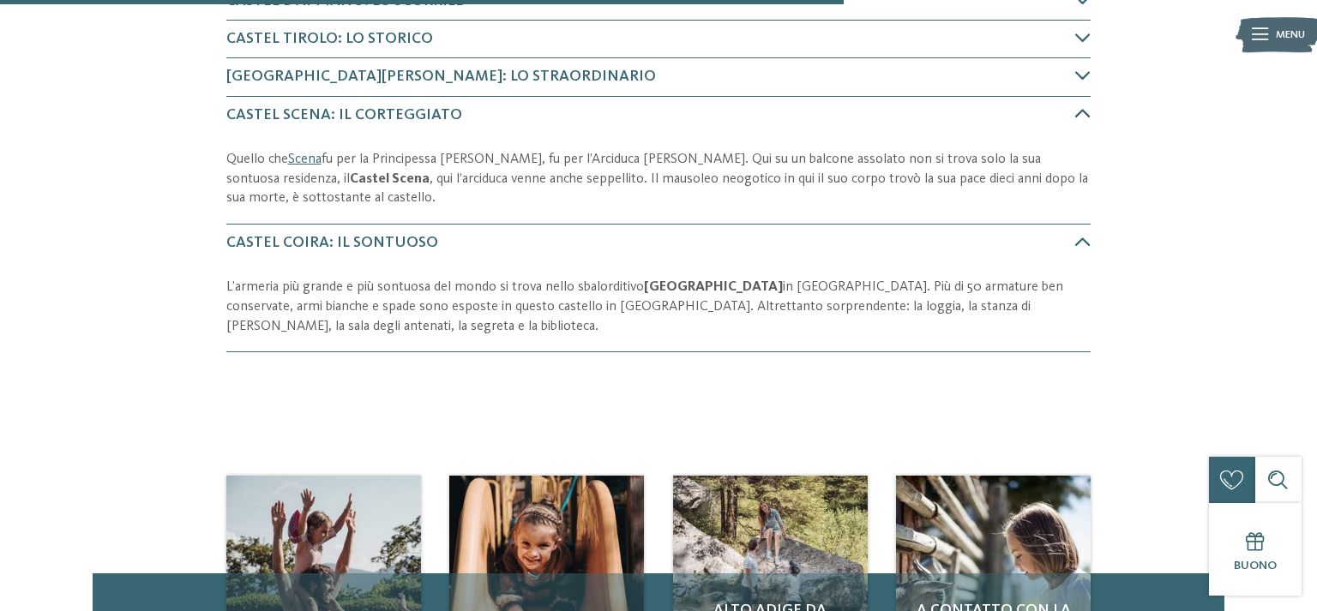
scroll to position [1056, 0]
click at [298, 160] on link "Scena" at bounding box center [304, 160] width 33 height 14
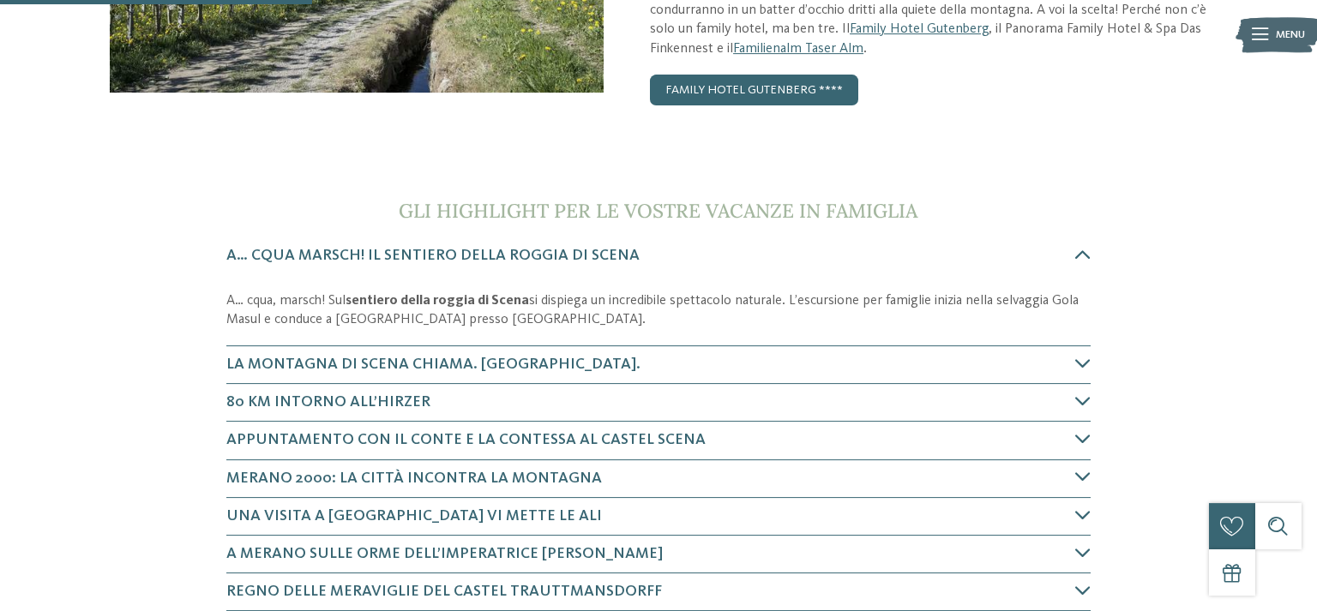
scroll to position [453, 0]
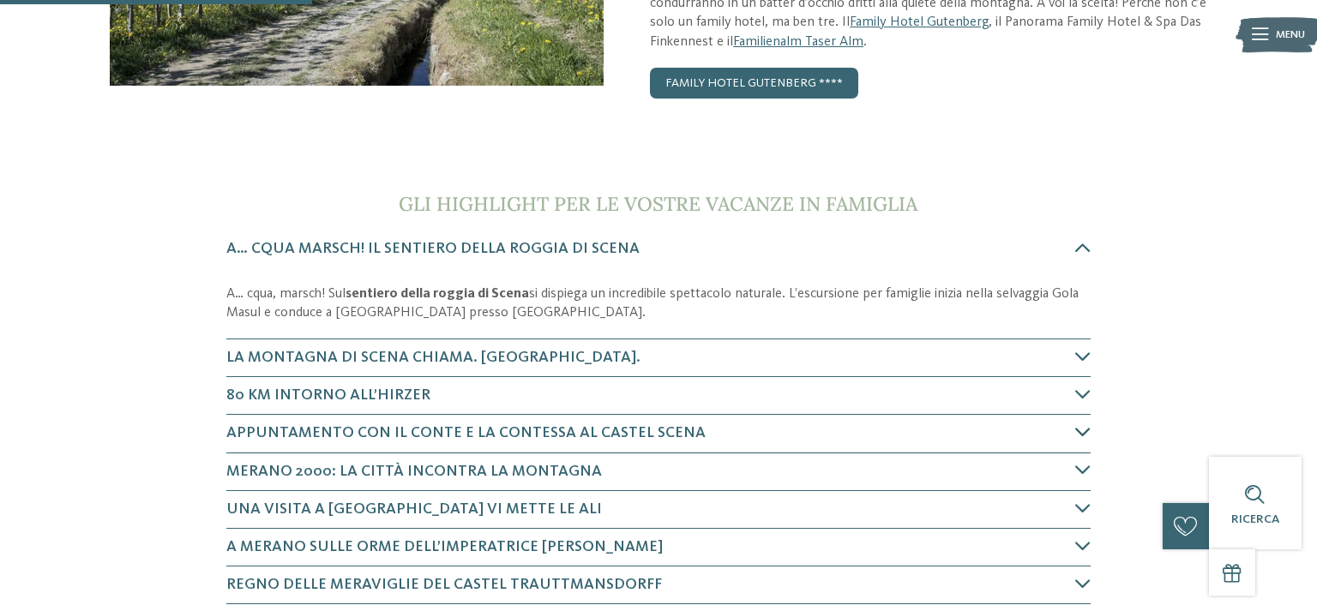
click at [400, 435] on span "Appuntamento con il conte e la contessa al Castel Scena" at bounding box center [465, 432] width 479 height 15
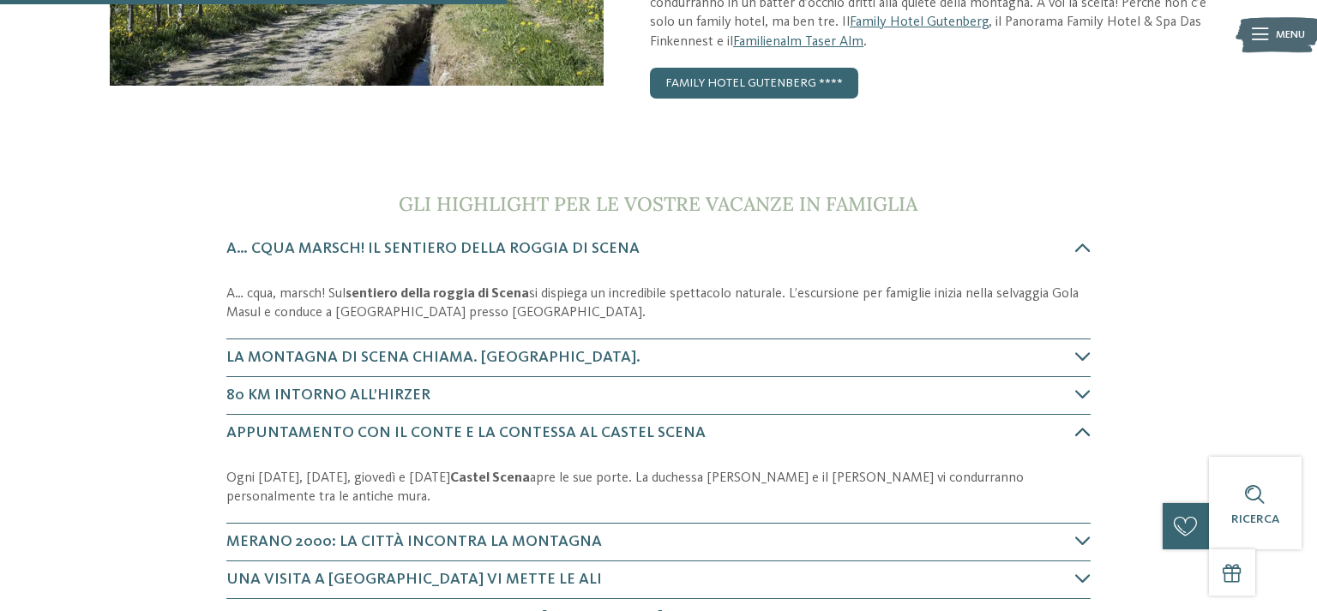
scroll to position [773, 0]
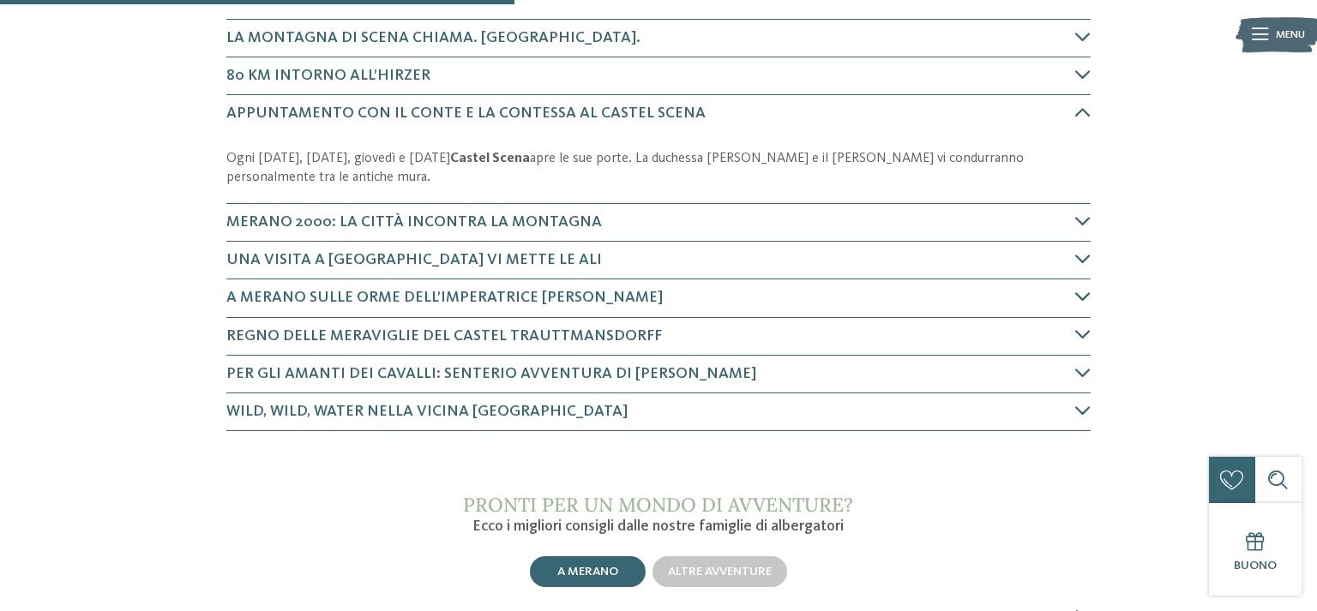
click at [428, 298] on span "A Merano sulle orme dell’Imperatrice [PERSON_NAME]" at bounding box center [444, 297] width 436 height 15
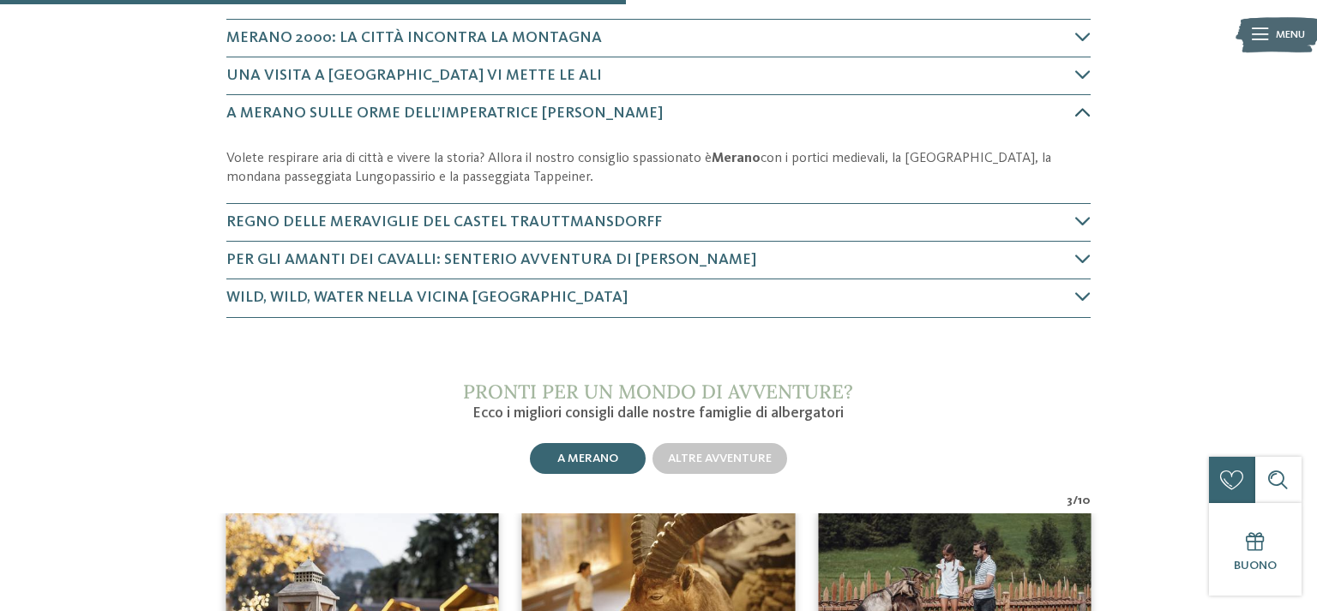
scroll to position [1228, 0]
